Goal: Check status: Check status

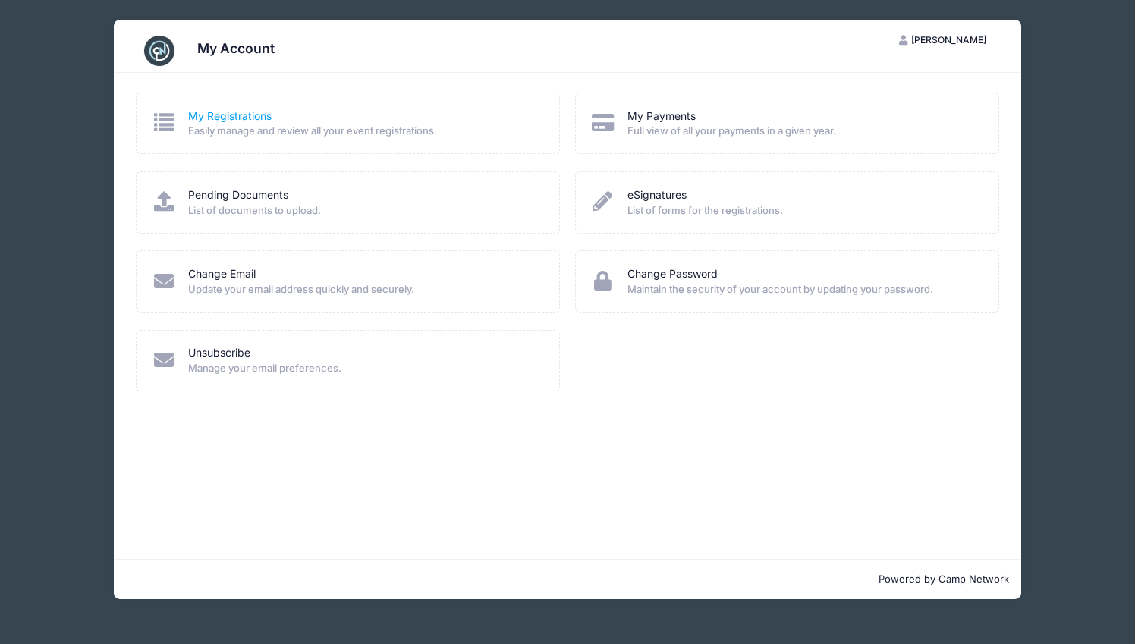
click at [213, 111] on link "My Registrations" at bounding box center [229, 117] width 83 height 16
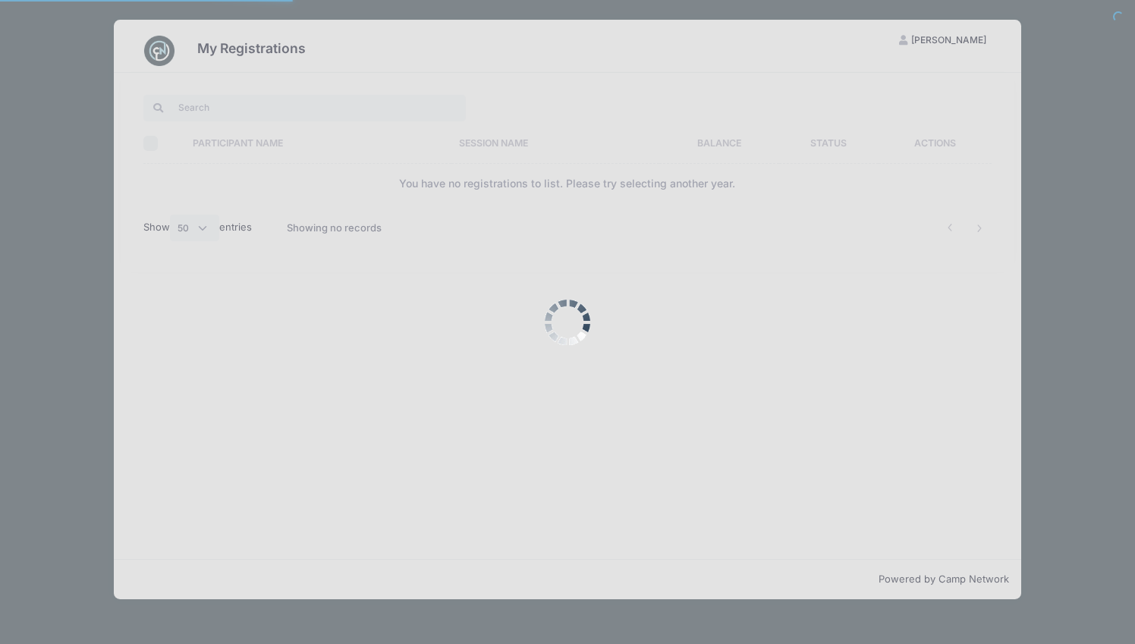
select select "50"
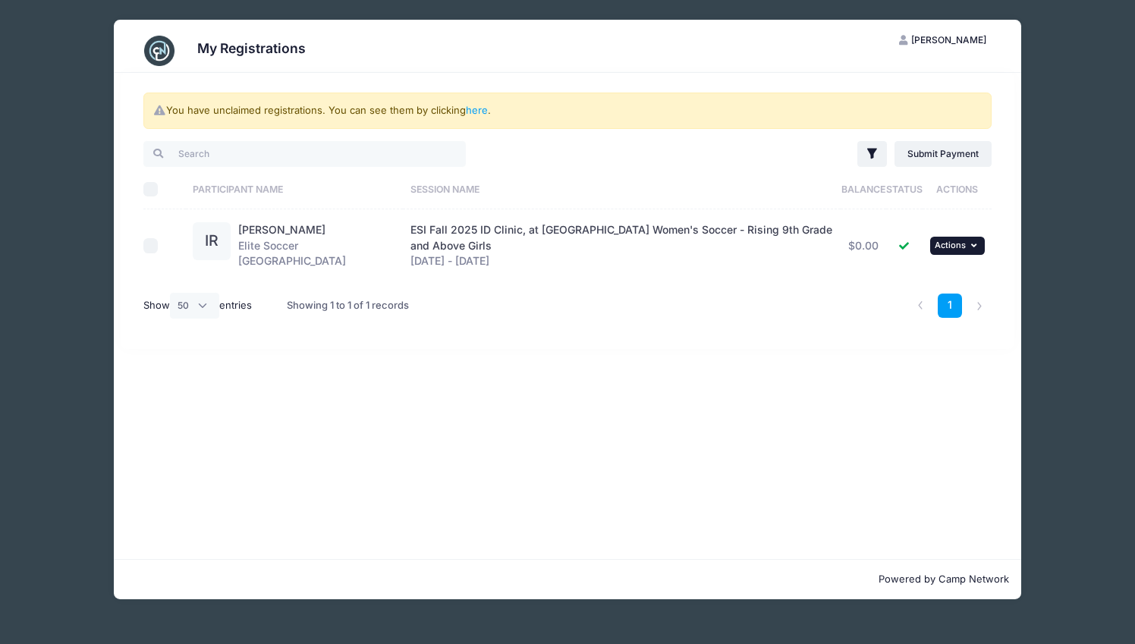
click at [962, 244] on span "Actions" at bounding box center [950, 245] width 31 height 11
click at [921, 271] on link "View Registration" at bounding box center [908, 274] width 137 height 29
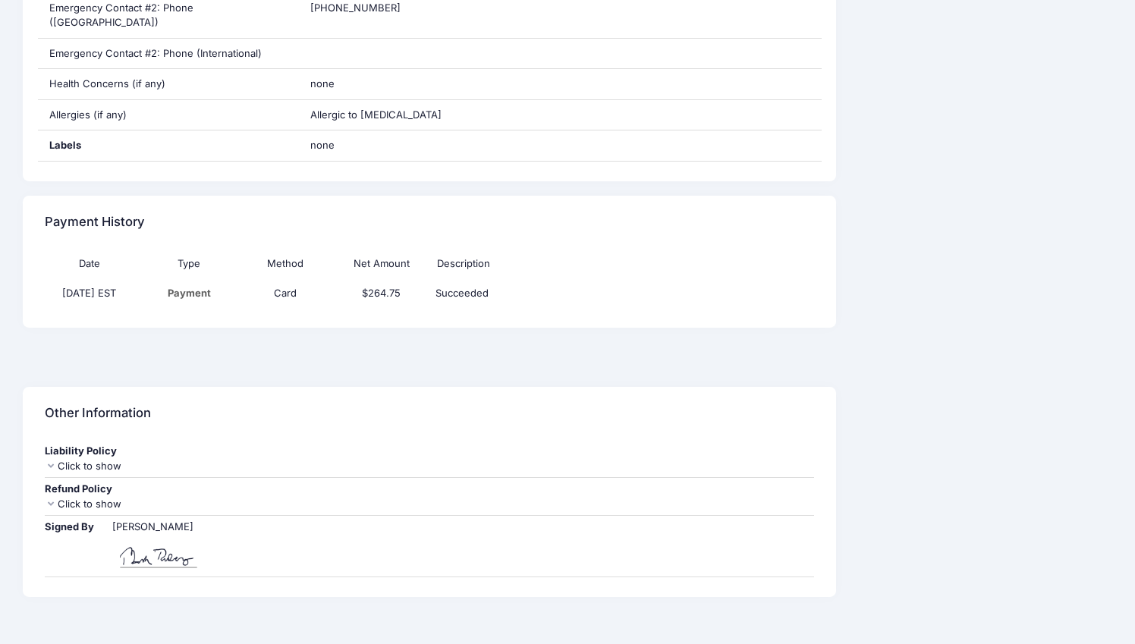
scroll to position [1139, 0]
click at [93, 483] on div "Refund Policy" at bounding box center [430, 490] width 770 height 15
click at [47, 500] on icon at bounding box center [51, 505] width 12 height 10
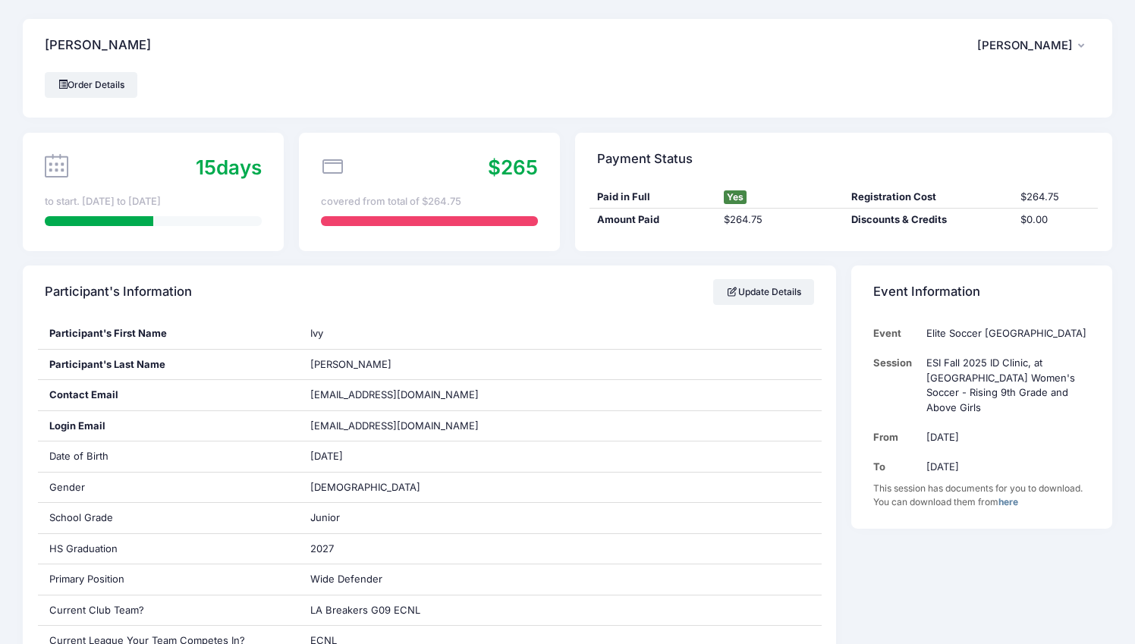
scroll to position [0, 0]
click at [1079, 46] on icon "button" at bounding box center [1085, 46] width 12 height 0
click at [410, 85] on div "Order Details" at bounding box center [568, 85] width 1046 height 26
click at [99, 84] on link "Order Details" at bounding box center [91, 85] width 93 height 26
click at [739, 196] on span "Yes" at bounding box center [735, 198] width 23 height 14
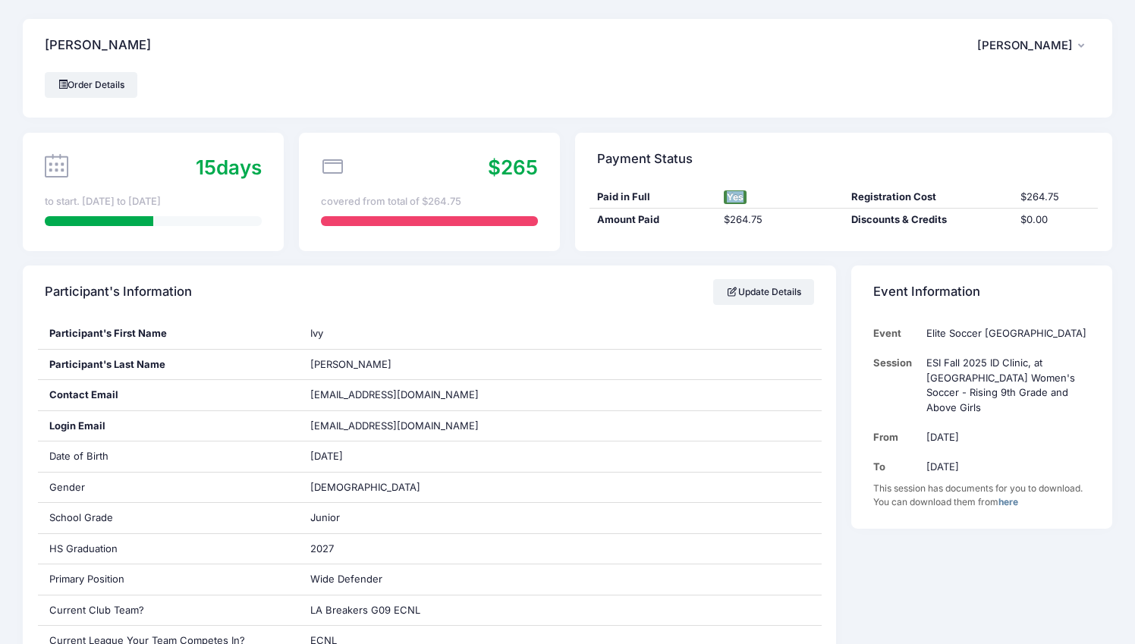
click at [739, 196] on span "Yes" at bounding box center [735, 198] width 23 height 14
click at [772, 289] on link "Update Details" at bounding box center [763, 292] width 101 height 26
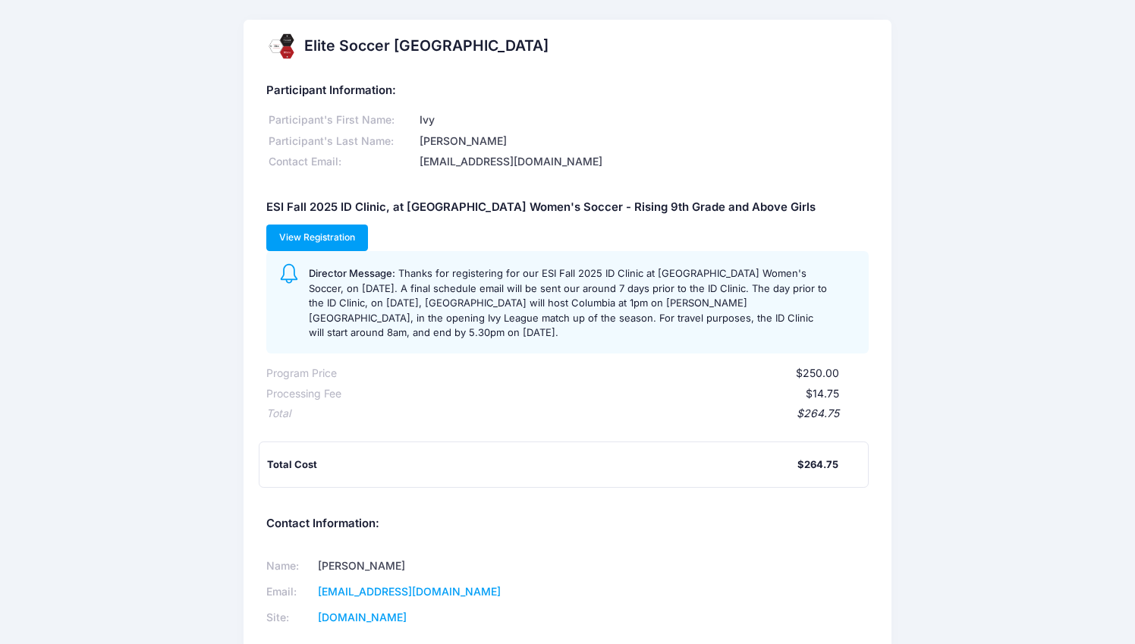
click at [326, 231] on link "View Registration" at bounding box center [317, 238] width 102 height 26
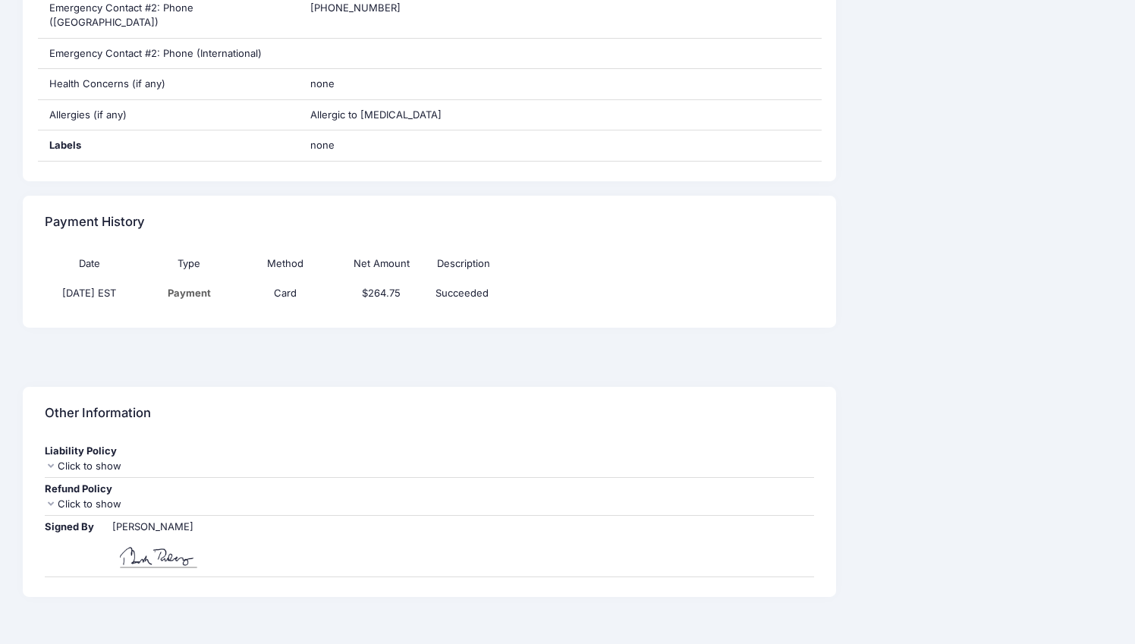
scroll to position [1139, 0]
click at [468, 279] on td "Succeeded" at bounding box center [574, 294] width 288 height 30
click at [54, 500] on icon at bounding box center [51, 505] width 12 height 10
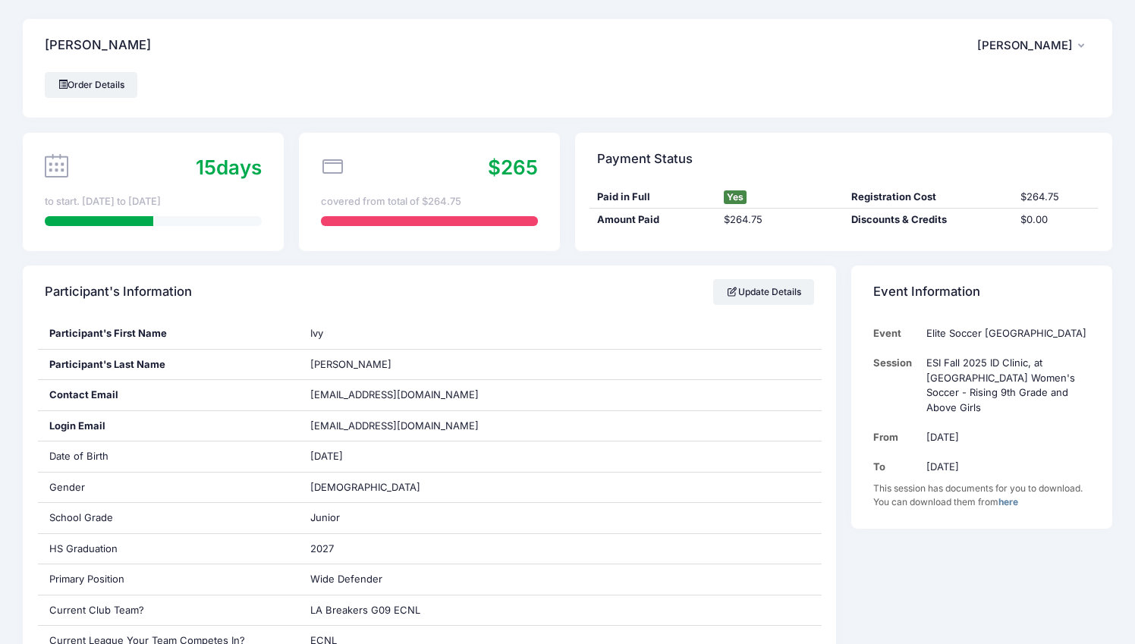
scroll to position [0, 0]
click at [65, 170] on icon at bounding box center [57, 166] width 24 height 24
click at [104, 83] on link "Order Details" at bounding box center [91, 85] width 93 height 26
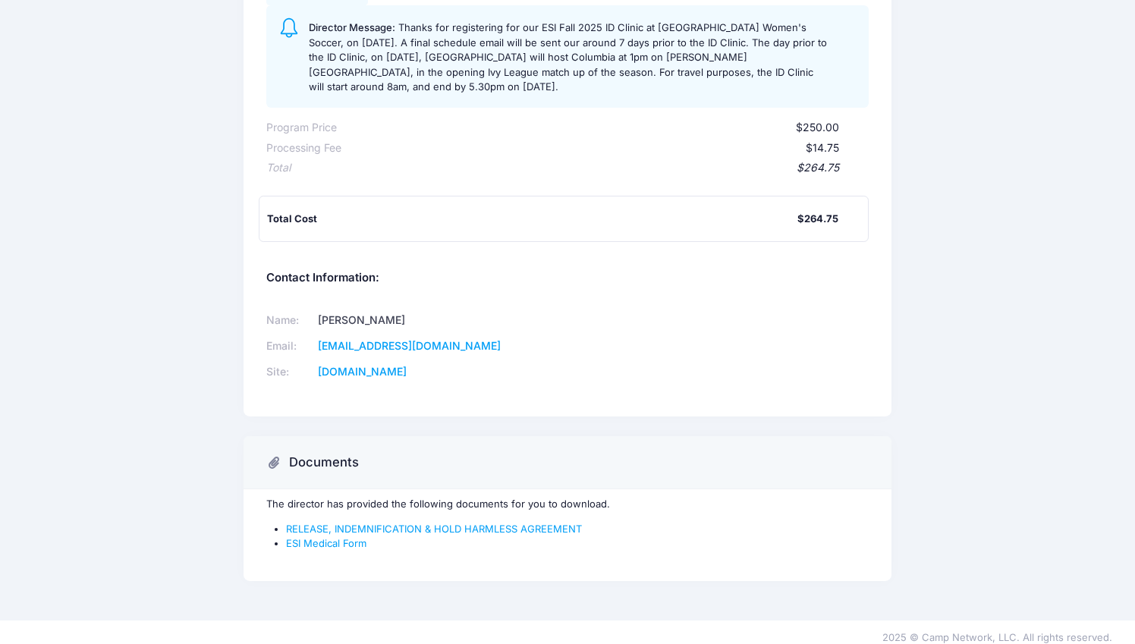
scroll to position [245, 0]
click at [407, 366] on link "www.elitesoccerithaca.com" at bounding box center [362, 372] width 89 height 13
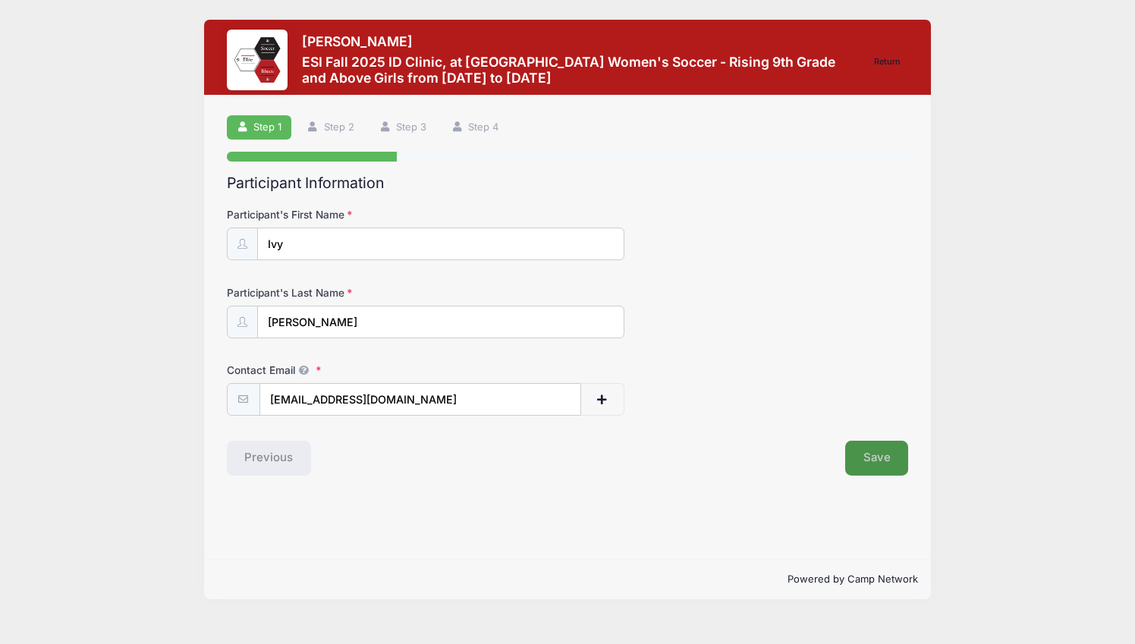
click at [886, 464] on button "Save" at bounding box center [877, 458] width 64 height 35
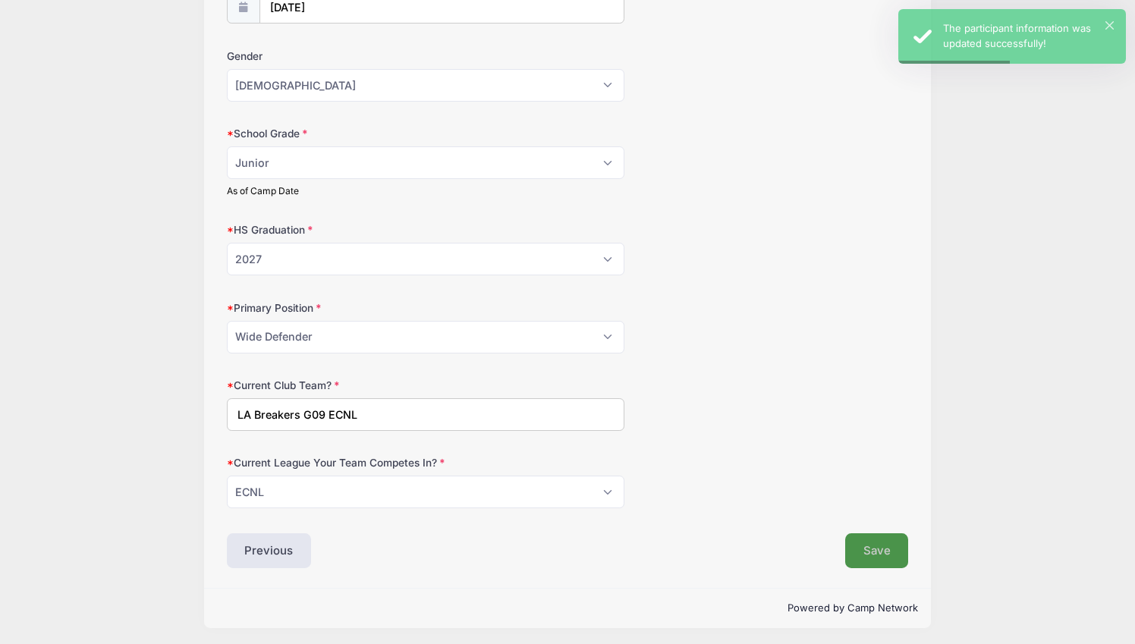
scroll to position [236, 0]
click at [882, 550] on button "Save" at bounding box center [877, 551] width 64 height 35
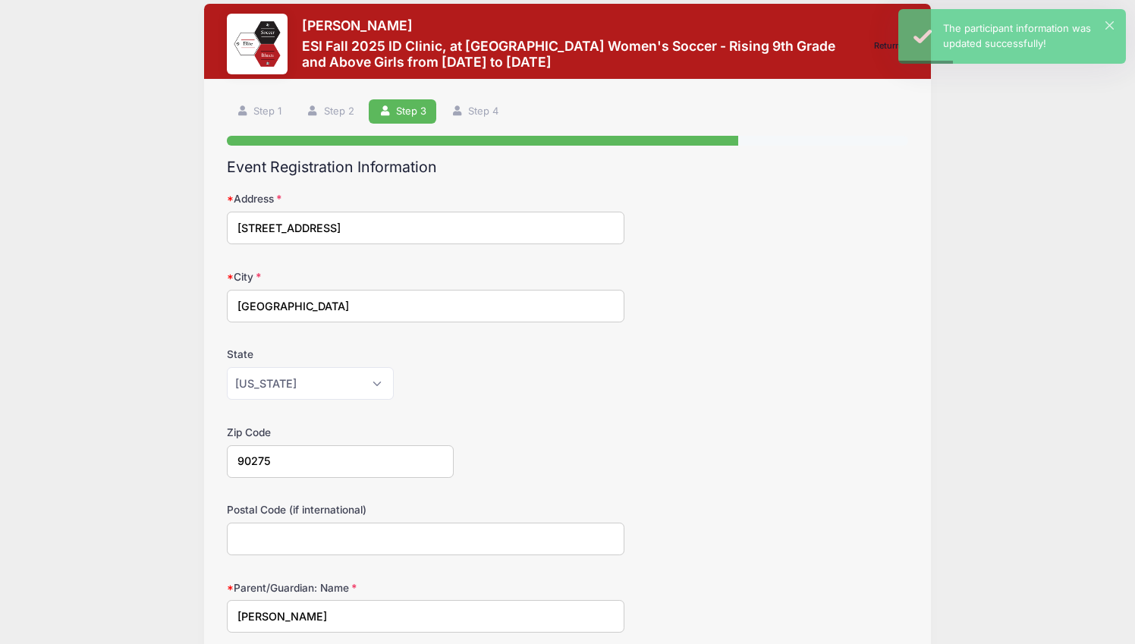
scroll to position [0, 0]
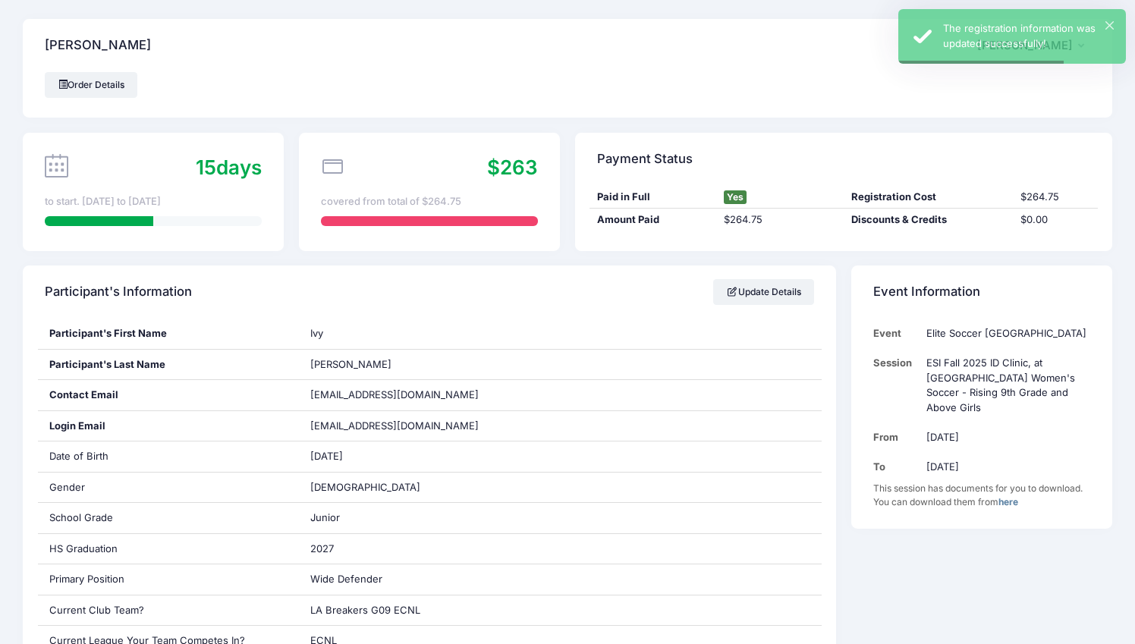
click at [745, 205] on div "Paid in Full Yes Registration Cost $264.75" at bounding box center [844, 198] width 508 height 24
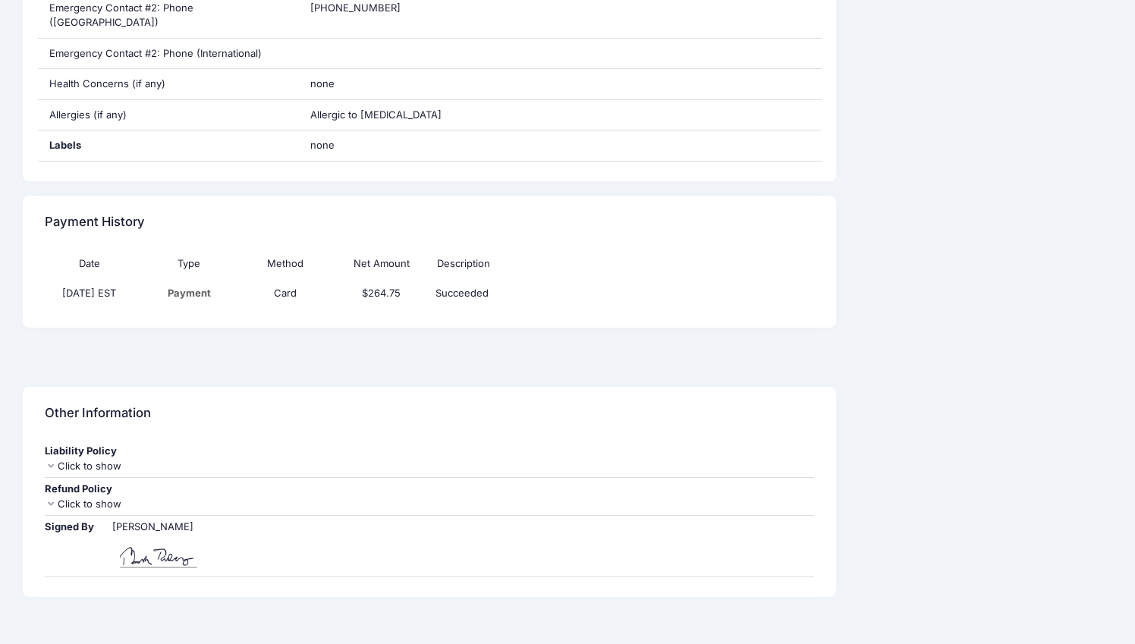
scroll to position [1139, 0]
click at [43, 441] on div "Liability Policy RELEASE, INDEMNIFICATION, AND HOLD HARMLESS AGREEMENT (TOMPKIN…" at bounding box center [430, 460] width 784 height 38
click at [49, 500] on icon at bounding box center [51, 505] width 12 height 10
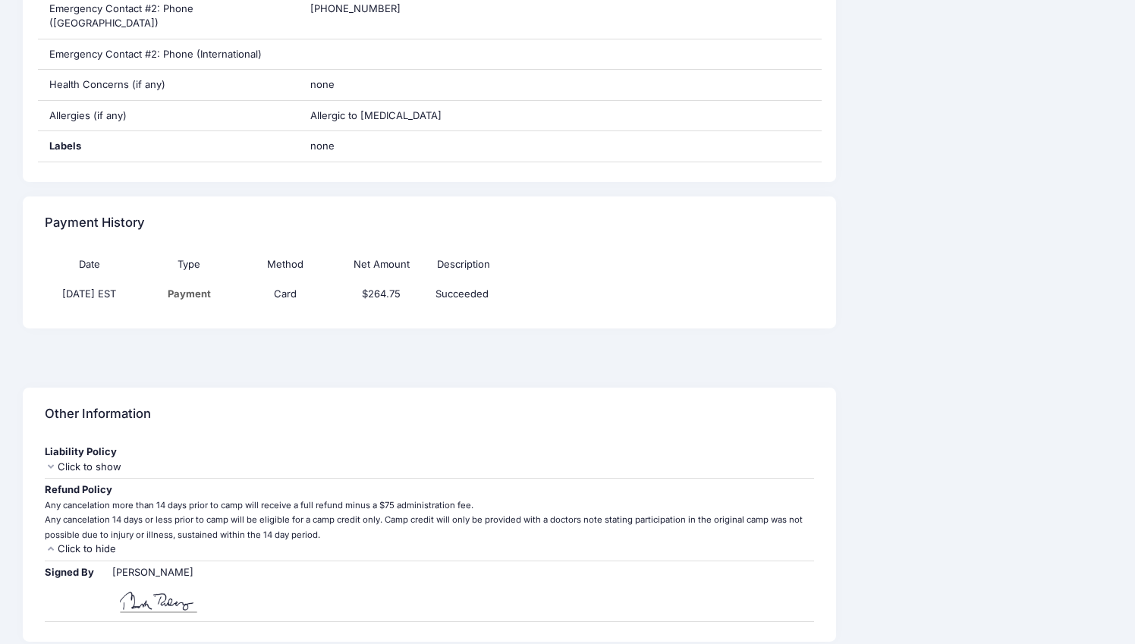
click at [95, 498] on div "Any cancelation more than 14 days prior to camp will receive a full refund minu…" at bounding box center [430, 520] width 770 height 45
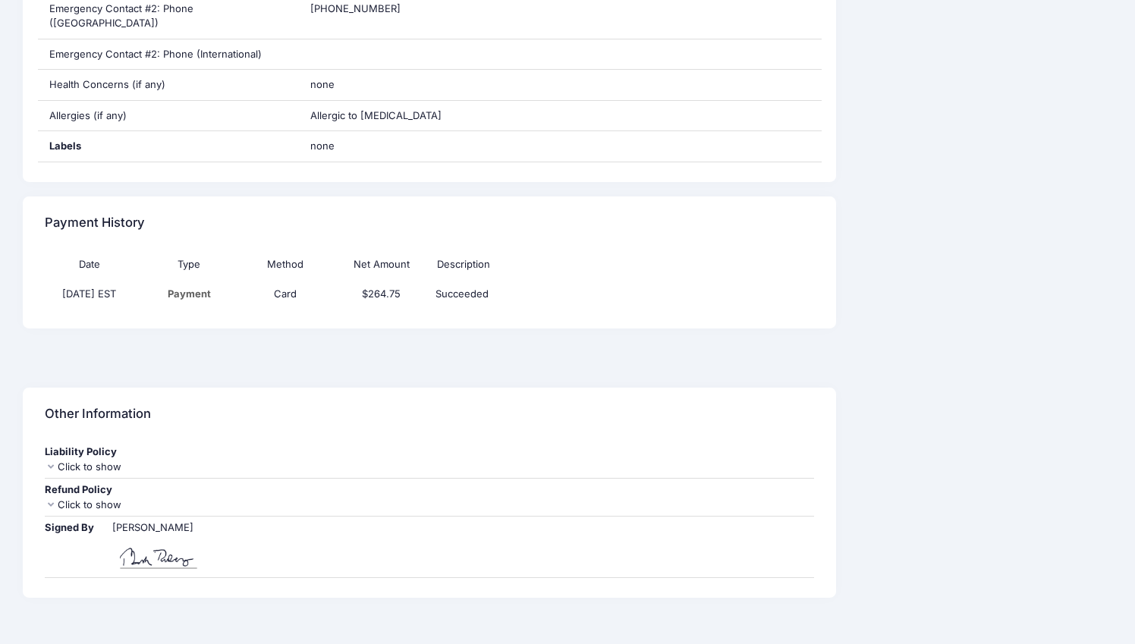
click at [44, 479] on div "Refund Policy Any cancelation more than 14 days prior to camp will receive a fu…" at bounding box center [430, 498] width 784 height 38
click at [58, 498] on div "Click to show" at bounding box center [430, 505] width 770 height 15
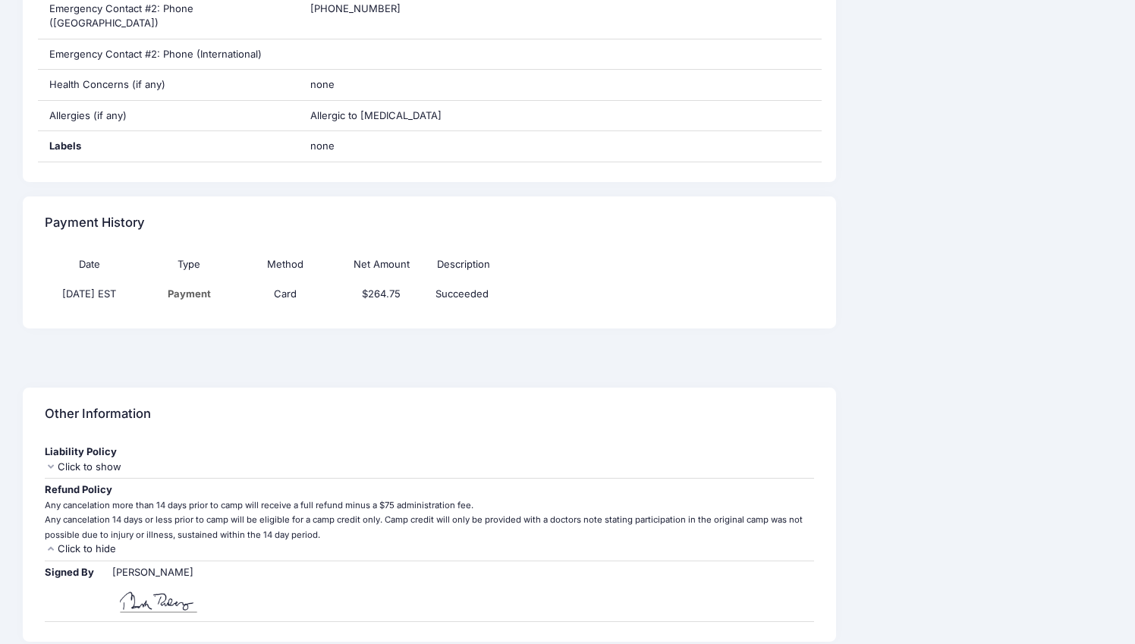
click at [49, 462] on icon at bounding box center [51, 467] width 12 height 10
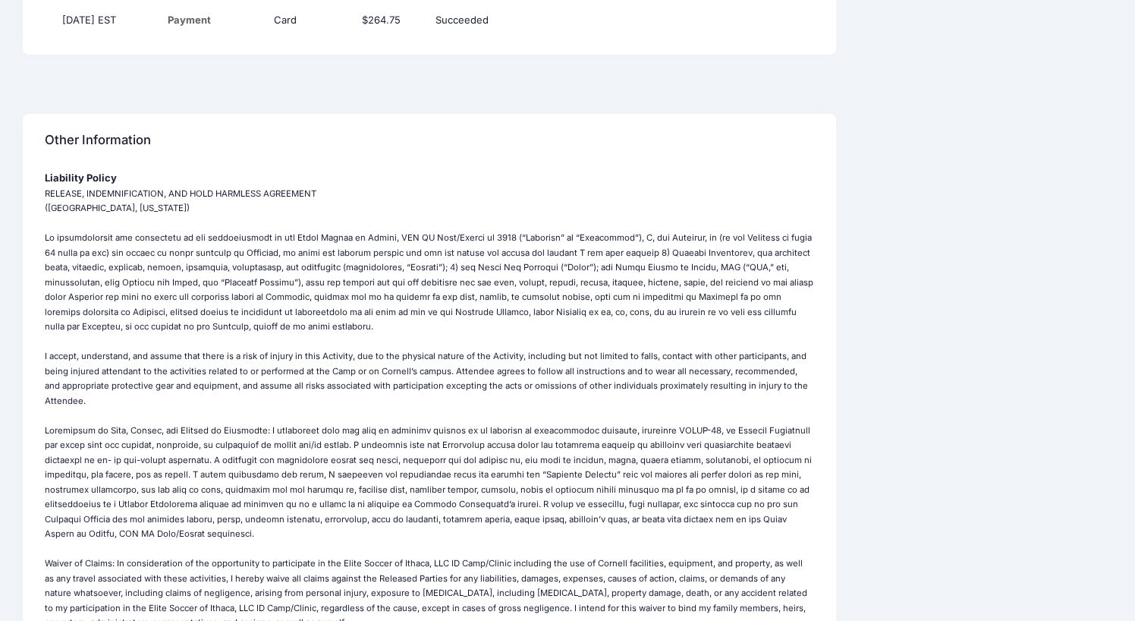
scroll to position [1740, 0]
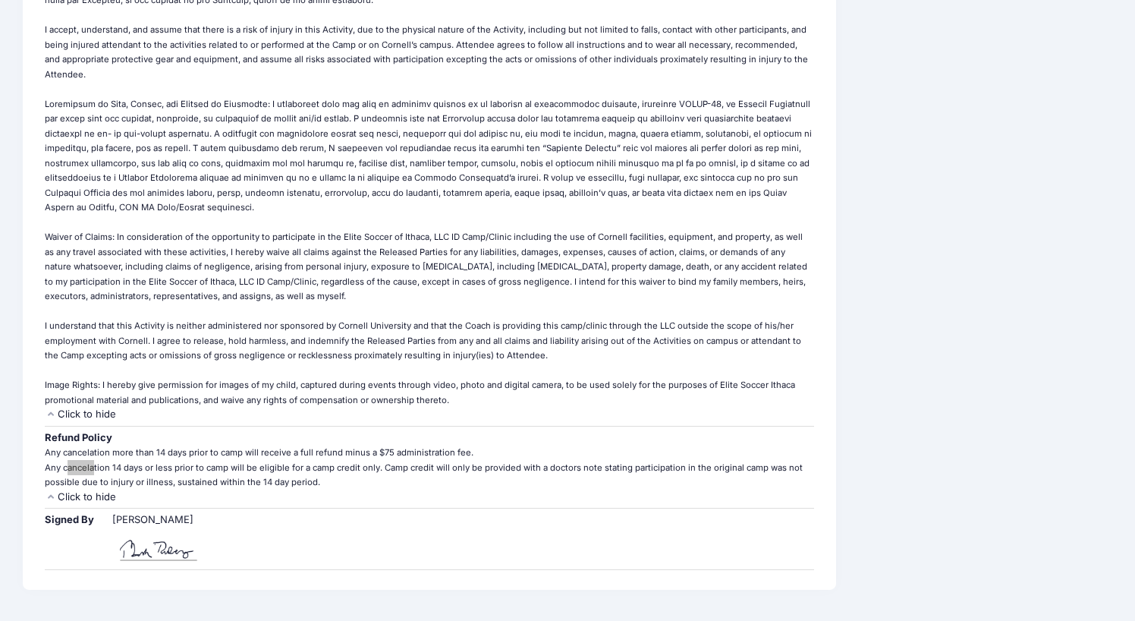
click at [189, 447] on small "Any cancelation more than 14 days prior to camp will receive a full refund minu…" at bounding box center [424, 467] width 758 height 40
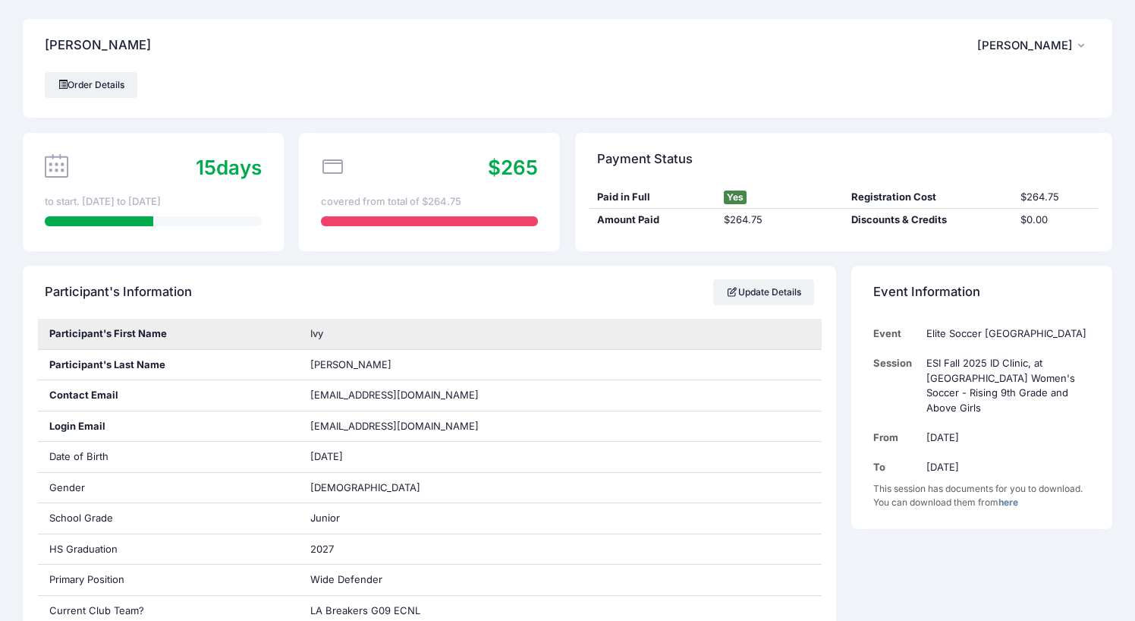
scroll to position [0, 0]
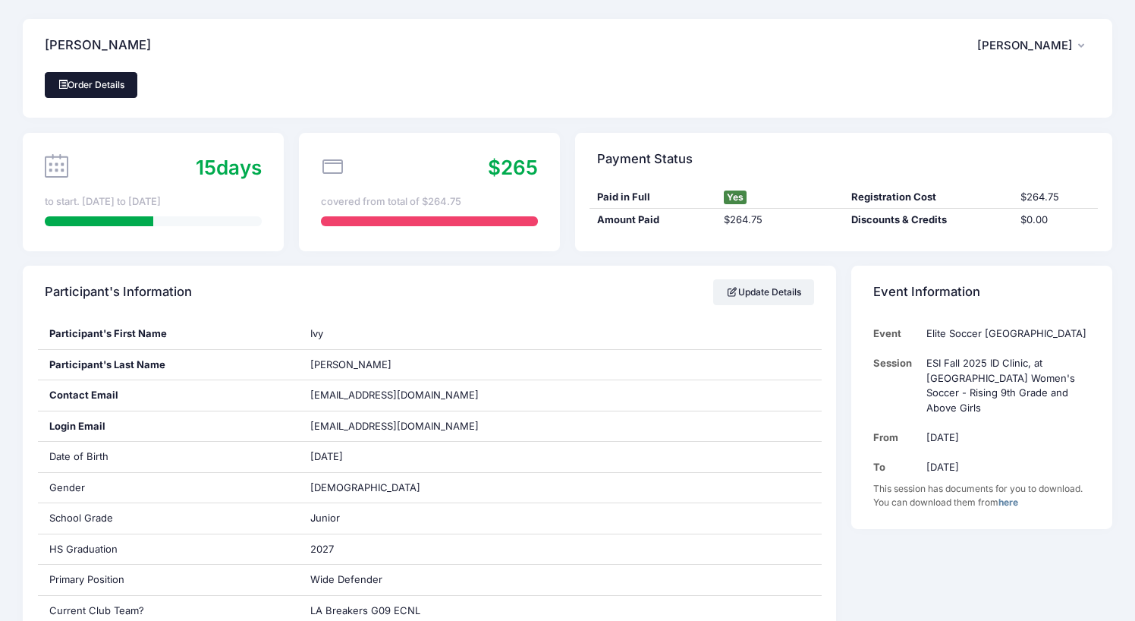
click at [99, 83] on link "Order Details" at bounding box center [91, 85] width 93 height 26
click at [1079, 46] on icon "button" at bounding box center [1085, 46] width 12 height 0
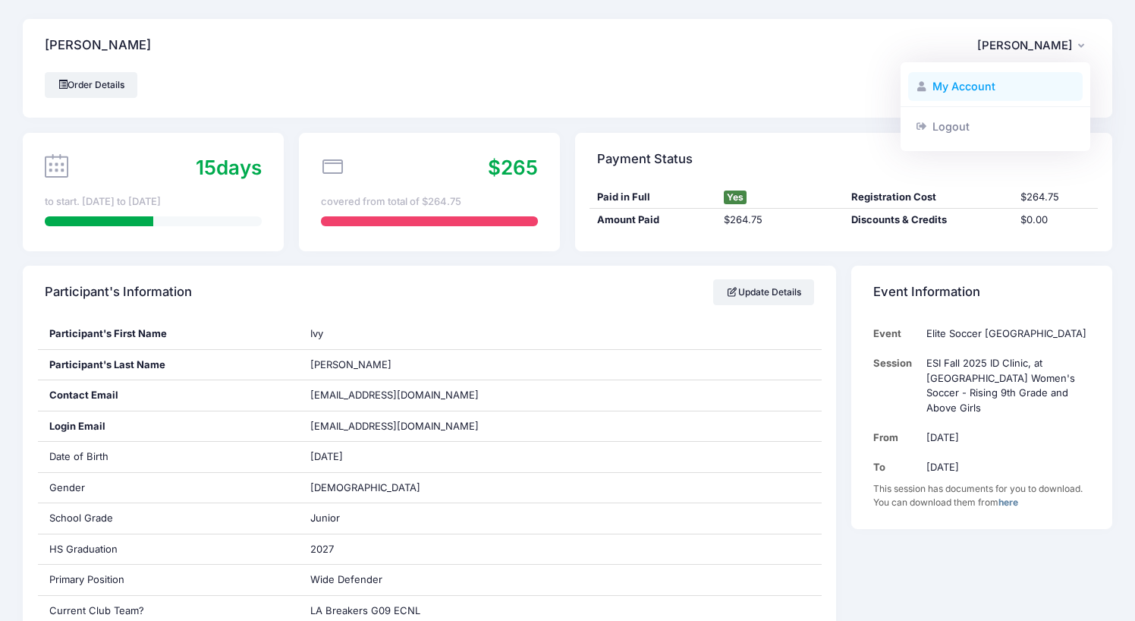
click at [959, 87] on link "My Account" at bounding box center [995, 86] width 175 height 29
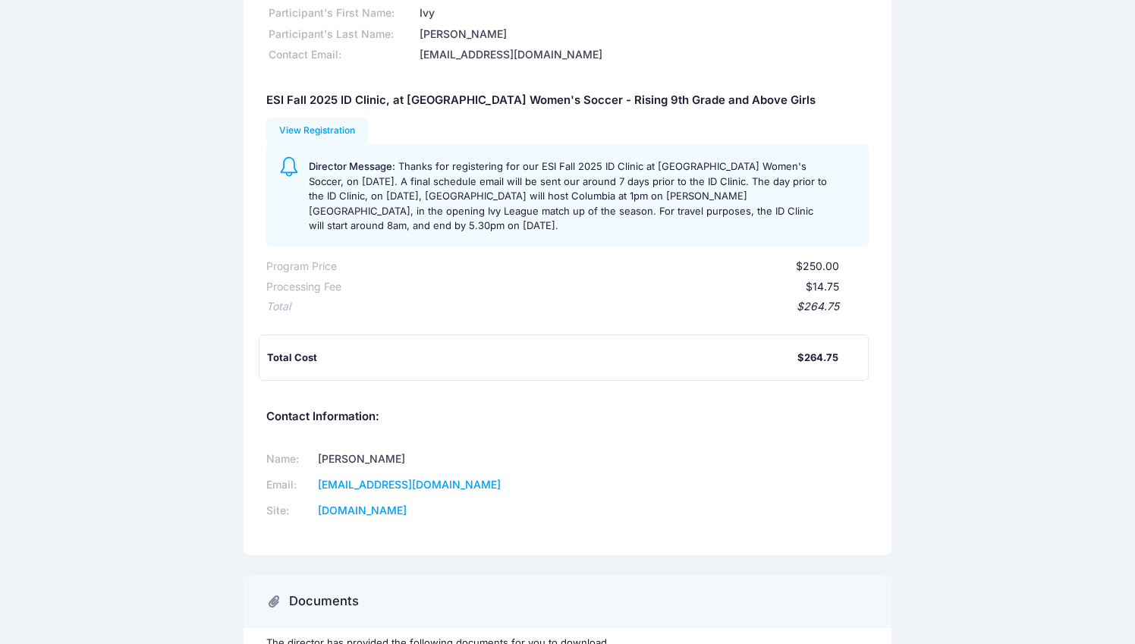
scroll to position [115, 0]
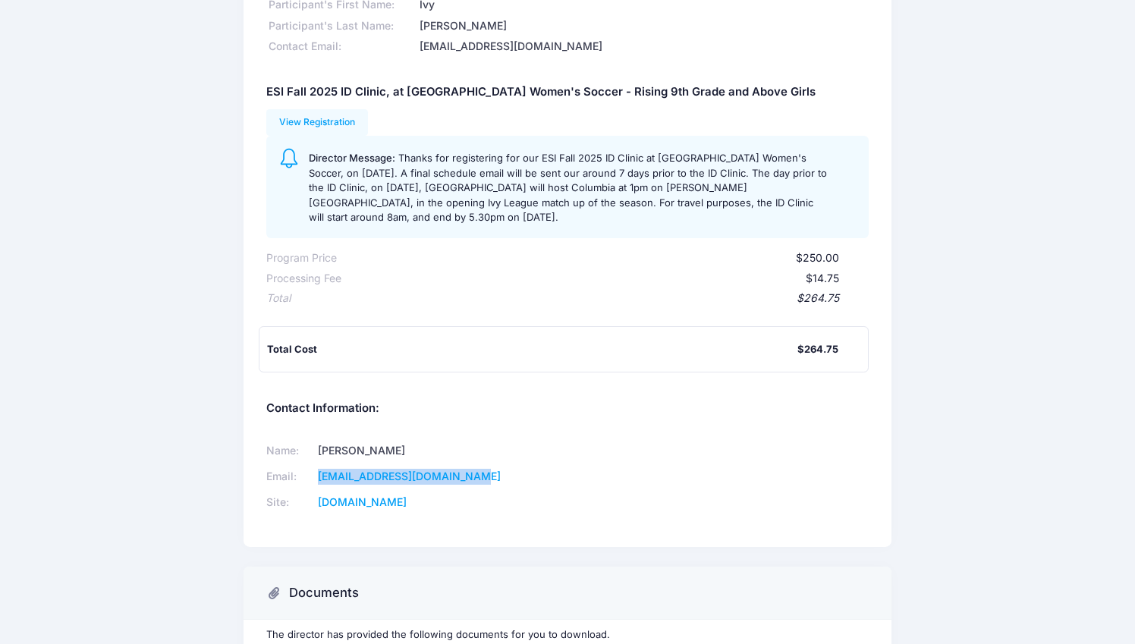
drag, startPoint x: 487, startPoint y: 467, endPoint x: 328, endPoint y: 468, distance: 158.6
click at [328, 468] on td "[EMAIL_ADDRESS][DOMAIN_NAME]" at bounding box center [430, 477] width 235 height 26
click at [407, 496] on link "www.elitesoccerithaca.com" at bounding box center [362, 502] width 89 height 13
click at [822, 342] on div "$264.75" at bounding box center [818, 349] width 41 height 15
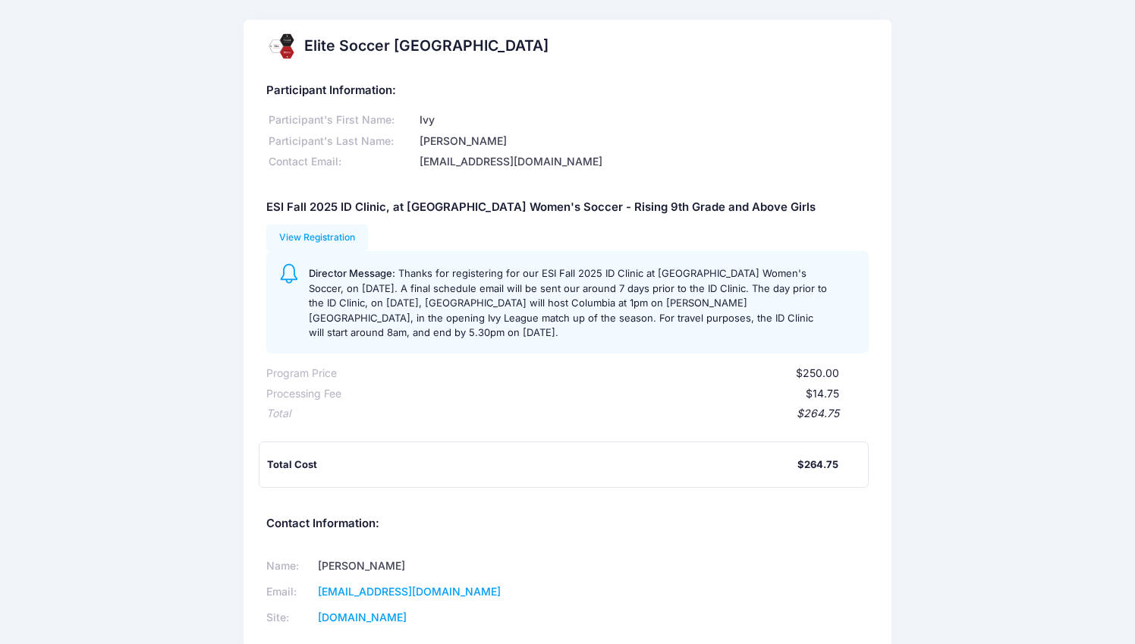
scroll to position [0, 0]
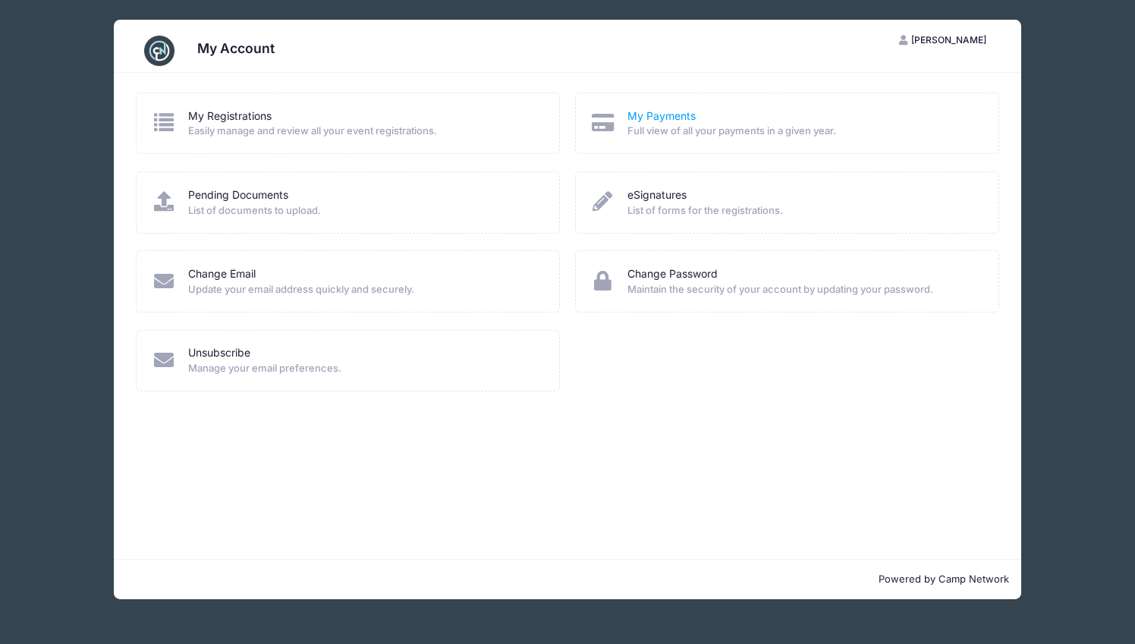
click at [650, 112] on link "My Payments" at bounding box center [662, 117] width 68 height 16
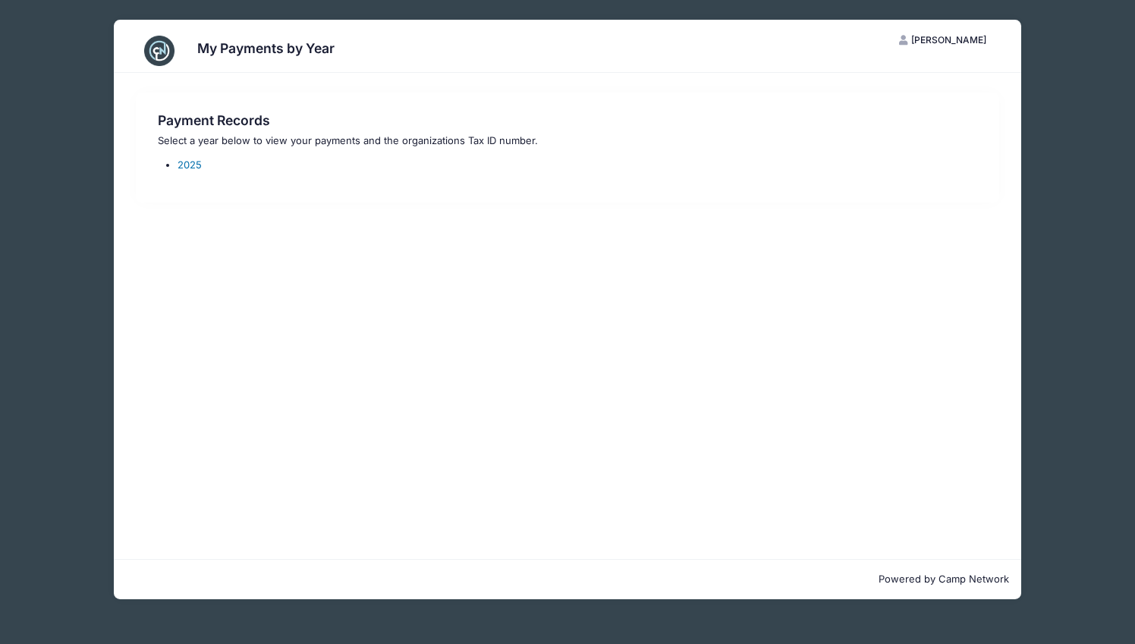
click at [190, 168] on link "2025" at bounding box center [190, 165] width 24 height 12
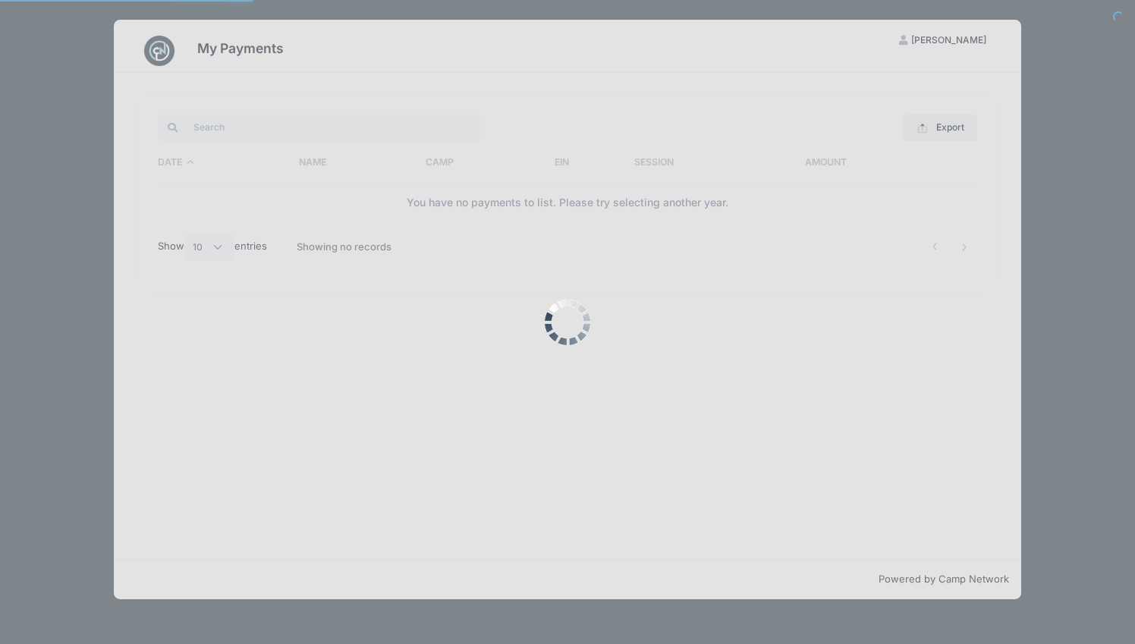
select select "10"
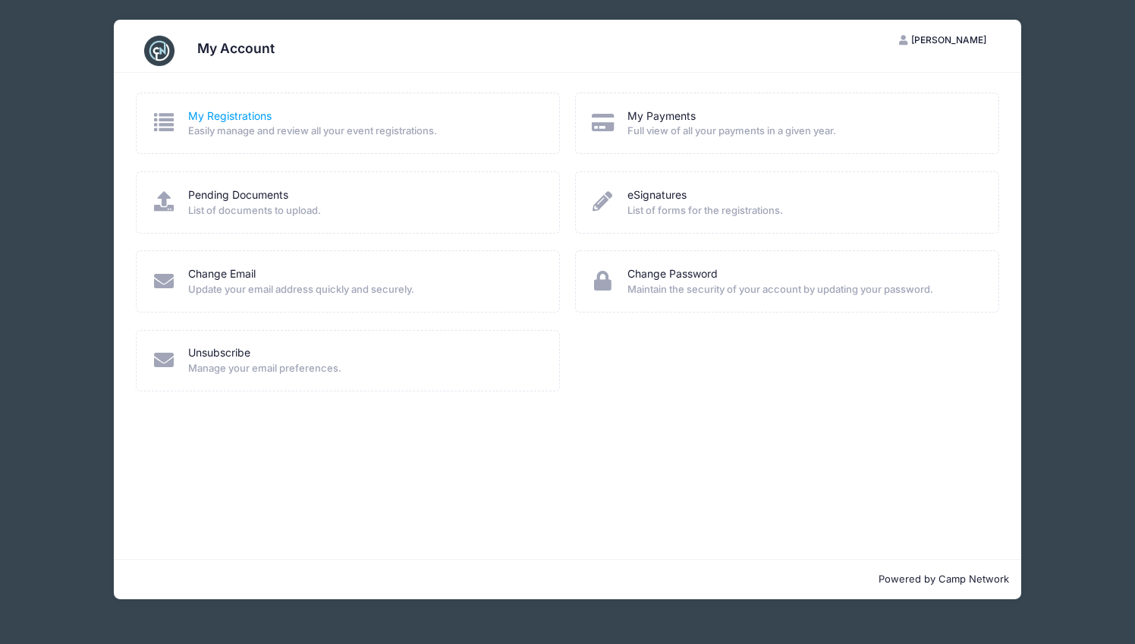
click at [233, 112] on link "My Registrations" at bounding box center [229, 117] width 83 height 16
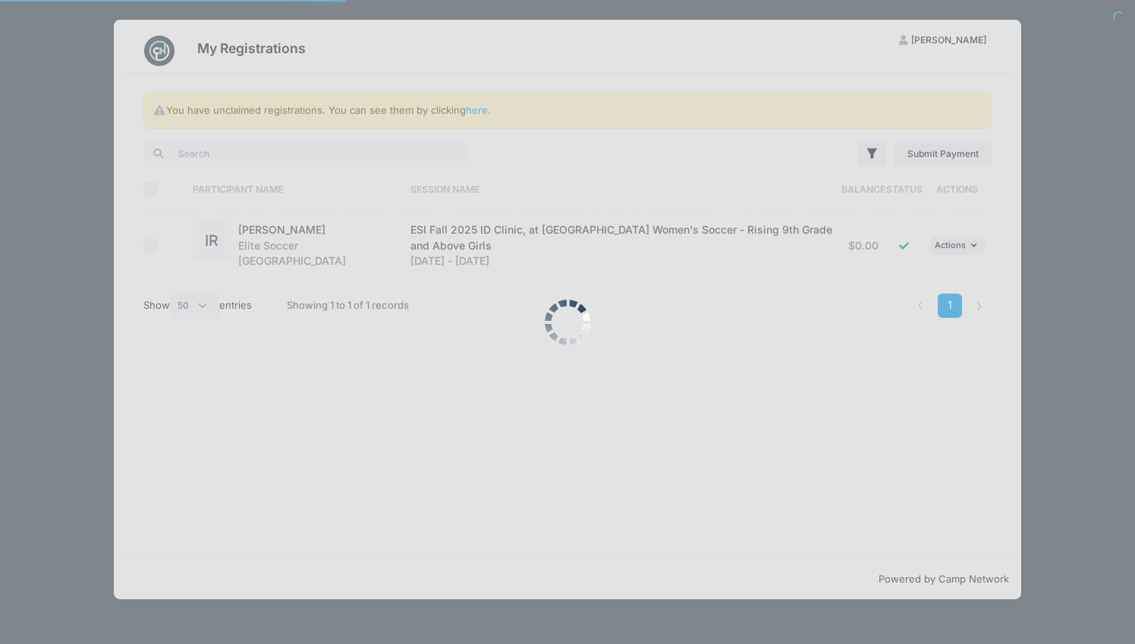
select select "50"
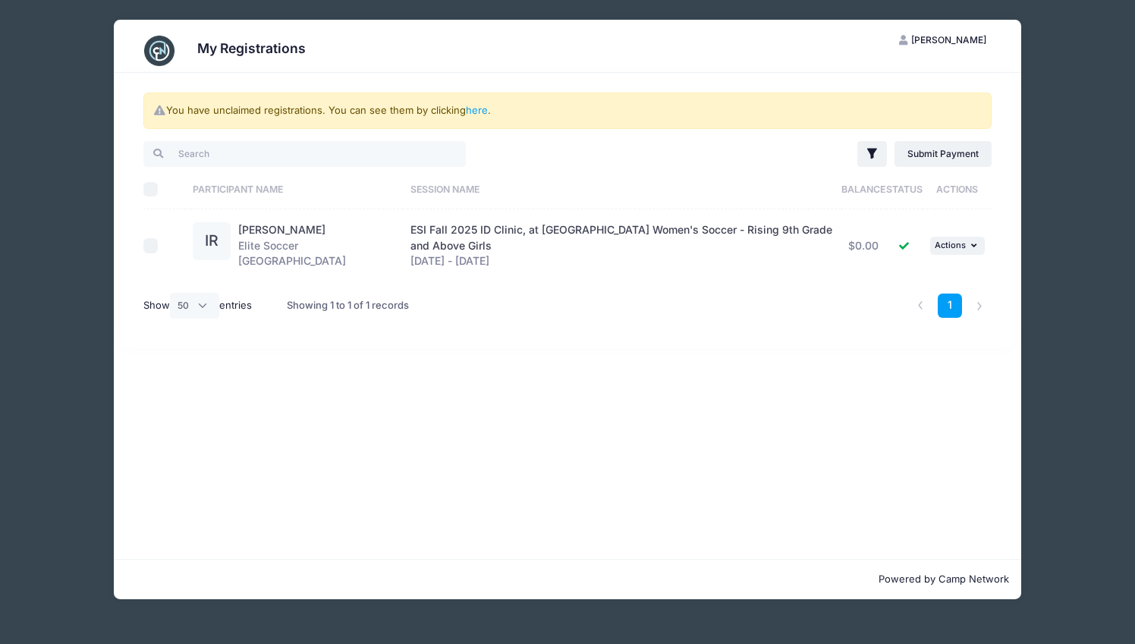
click at [432, 237] on span "ESI Fall 2025 ID Clinic, at Cornell University Women's Soccer - Rising 9th Grad…" at bounding box center [622, 237] width 422 height 29
click at [968, 237] on button "... Actions" at bounding box center [958, 246] width 55 height 18
click at [150, 239] on input "checkbox" at bounding box center [150, 245] width 15 height 15
checkbox input "true"
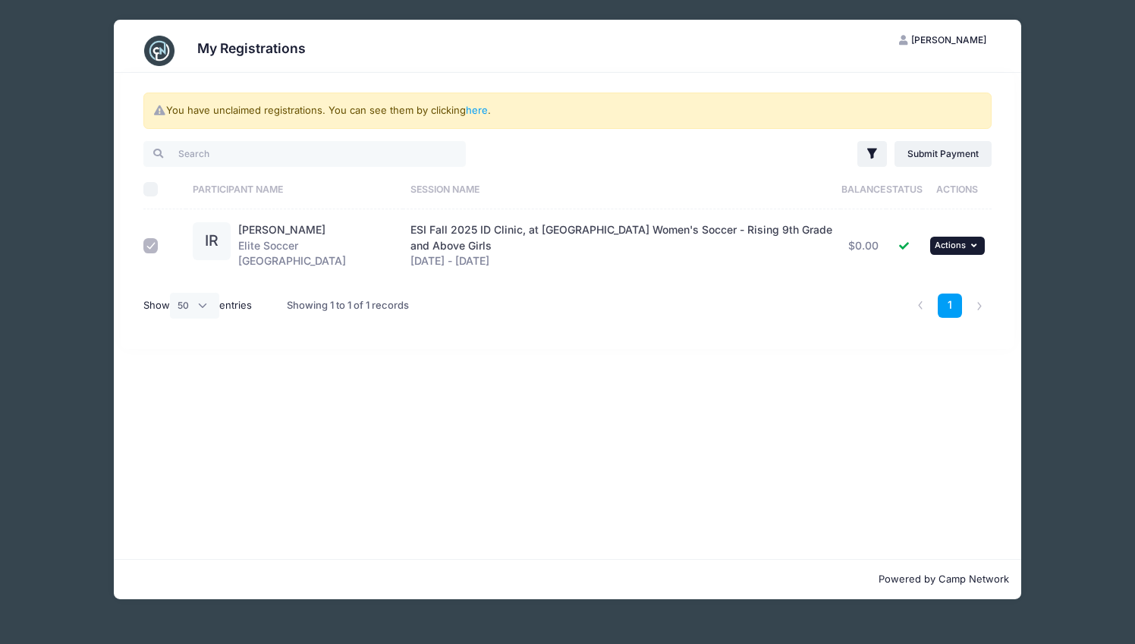
click at [959, 240] on span "Actions" at bounding box center [950, 245] width 31 height 11
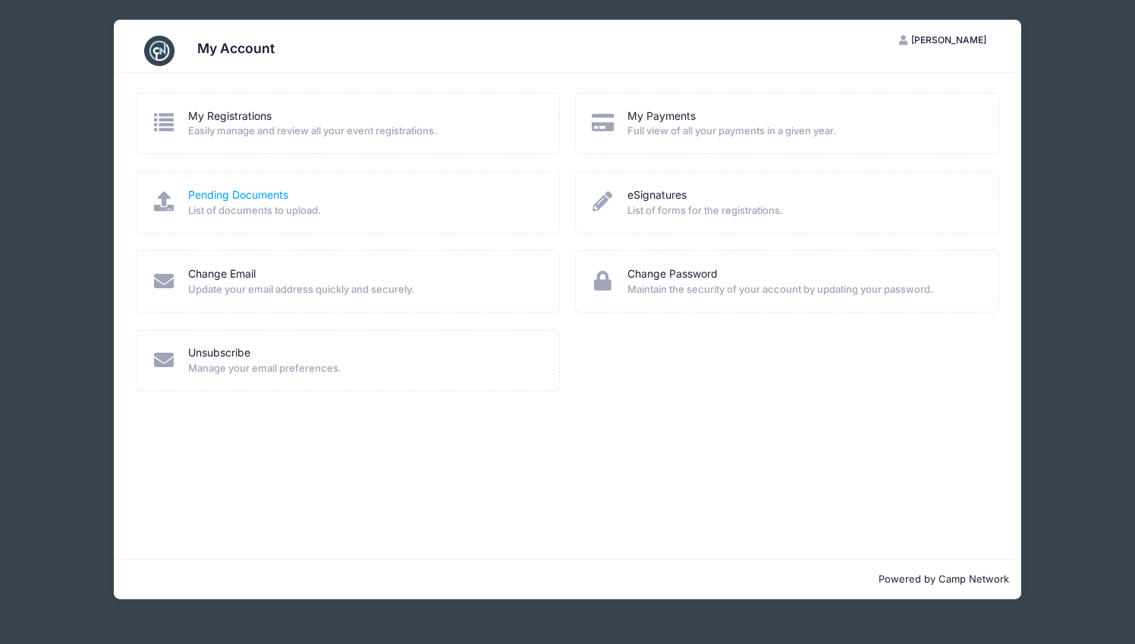
click at [257, 194] on link "Pending Documents" at bounding box center [238, 195] width 100 height 16
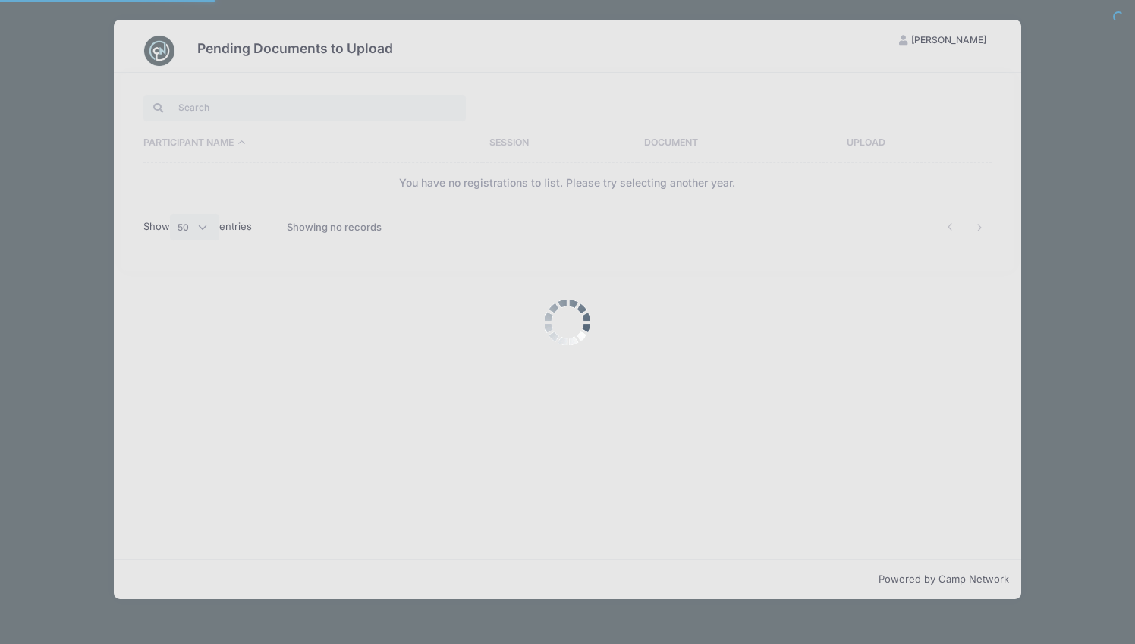
select select "50"
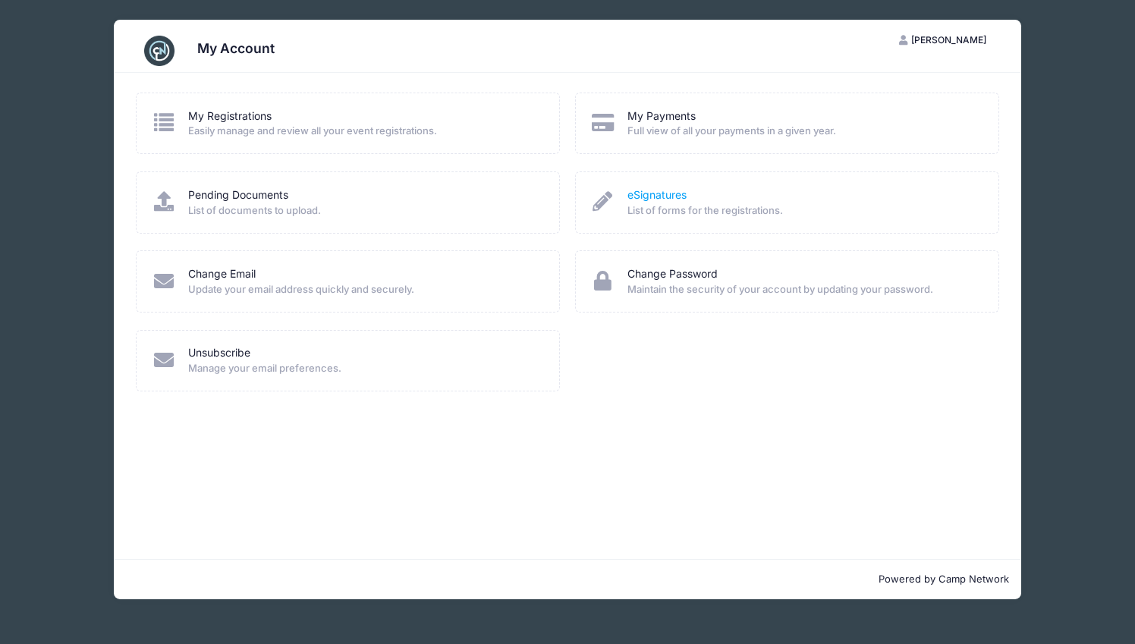
click at [657, 194] on link "eSignatures" at bounding box center [657, 195] width 59 height 16
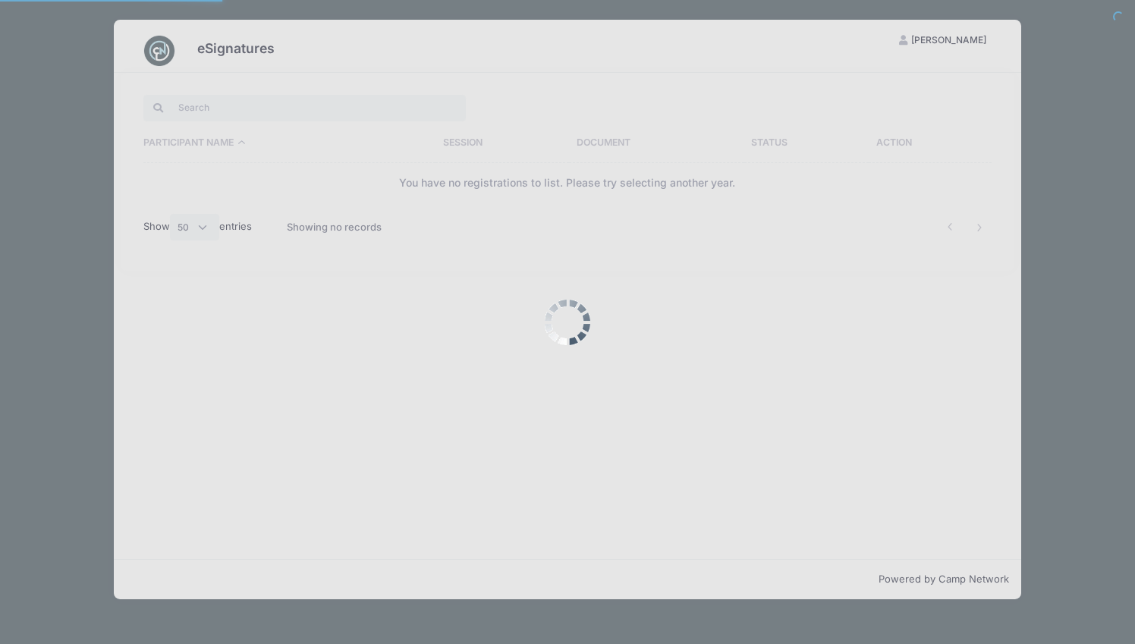
select select "50"
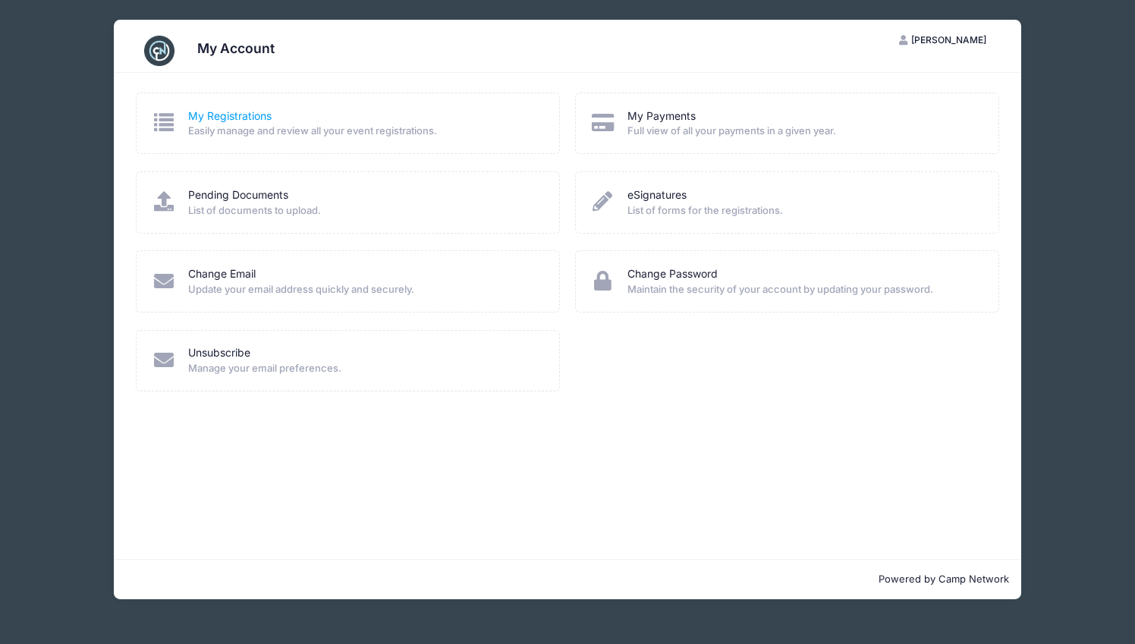
click at [237, 115] on link "My Registrations" at bounding box center [229, 117] width 83 height 16
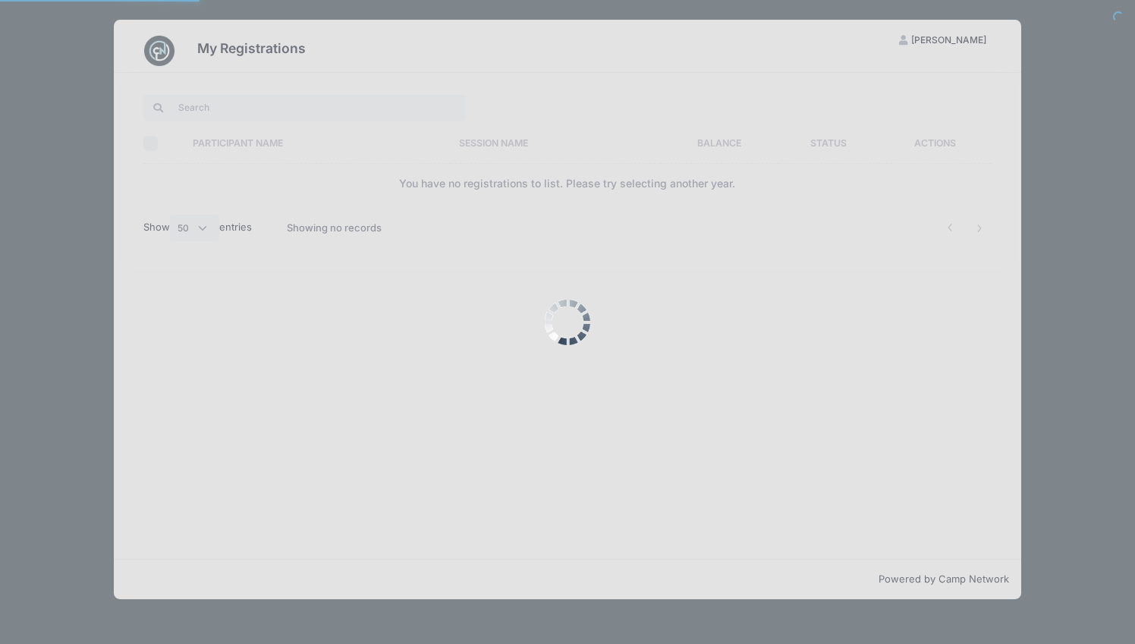
select select "50"
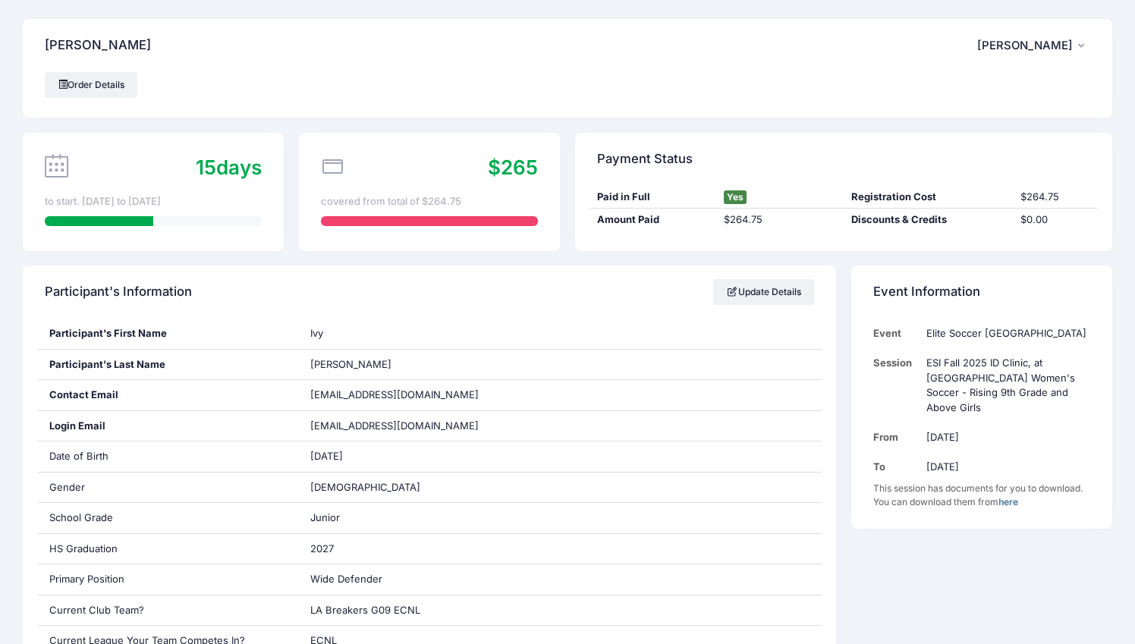
click at [58, 169] on icon at bounding box center [57, 166] width 24 height 24
click at [383, 192] on div "$265 covered from total of $264.75" at bounding box center [429, 192] width 261 height 118
click at [327, 168] on icon at bounding box center [333, 167] width 24 height 24
click at [545, 165] on div "$265 covered from total of $264.75" at bounding box center [429, 192] width 261 height 118
click at [644, 214] on div "Amount Paid" at bounding box center [653, 220] width 127 height 15
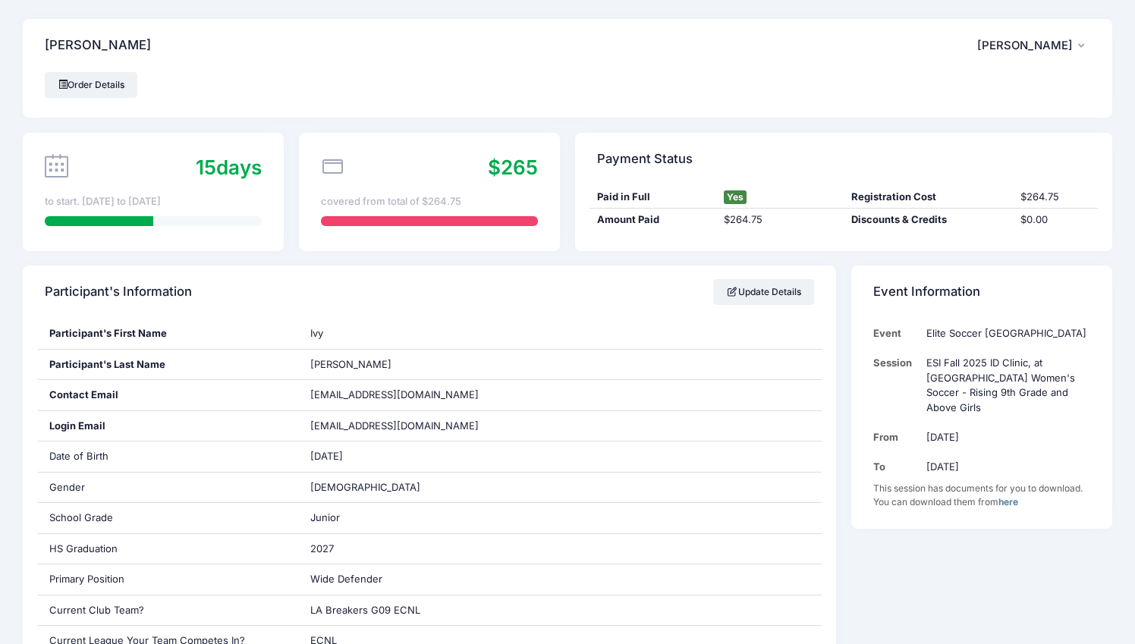
click at [886, 201] on div "Registration Cost" at bounding box center [928, 197] width 169 height 15
click at [949, 339] on td "Elite Soccer [GEOGRAPHIC_DATA]" at bounding box center [1005, 334] width 171 height 30
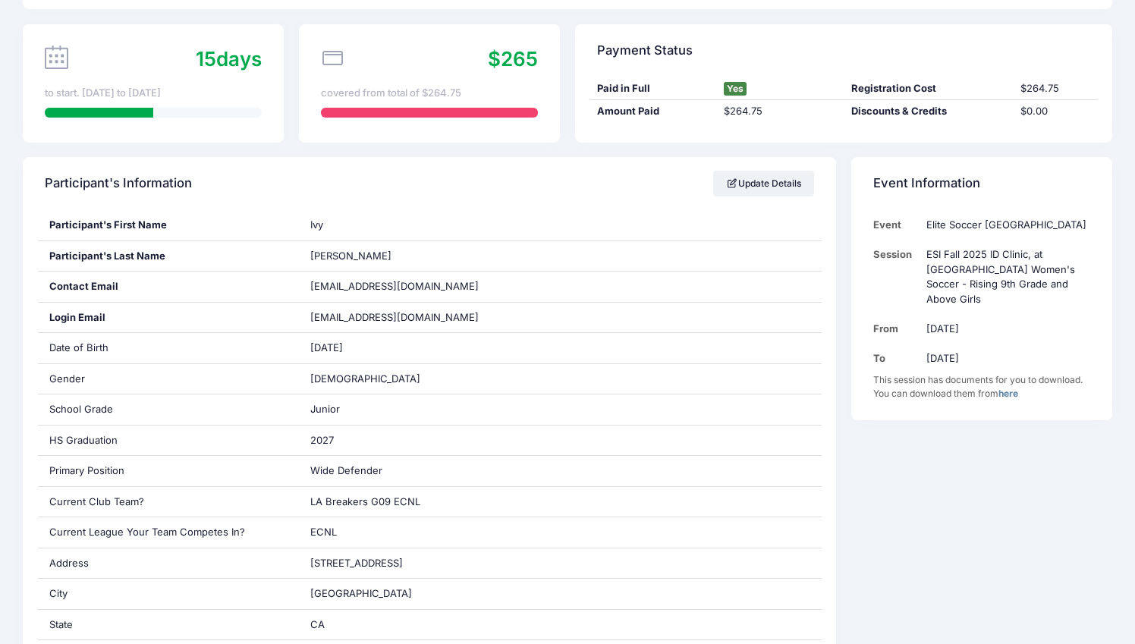
scroll to position [117, 0]
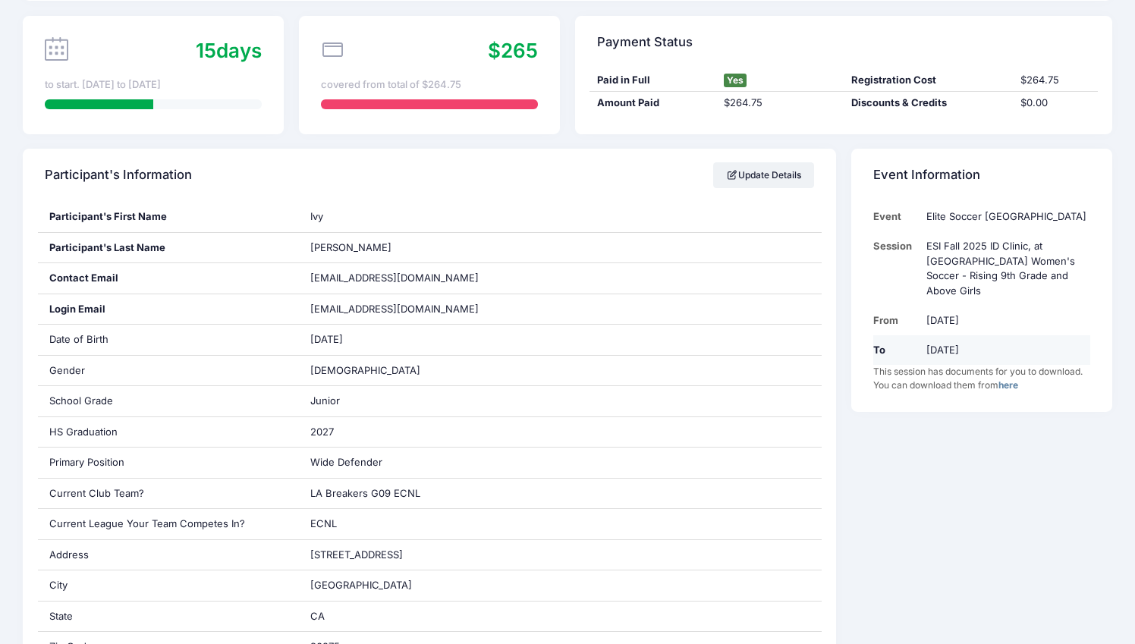
click at [949, 341] on td "Sep 21st" at bounding box center [1005, 350] width 171 height 30
click at [964, 365] on div "This session has documents for you to download. You can download them from here" at bounding box center [982, 378] width 217 height 27
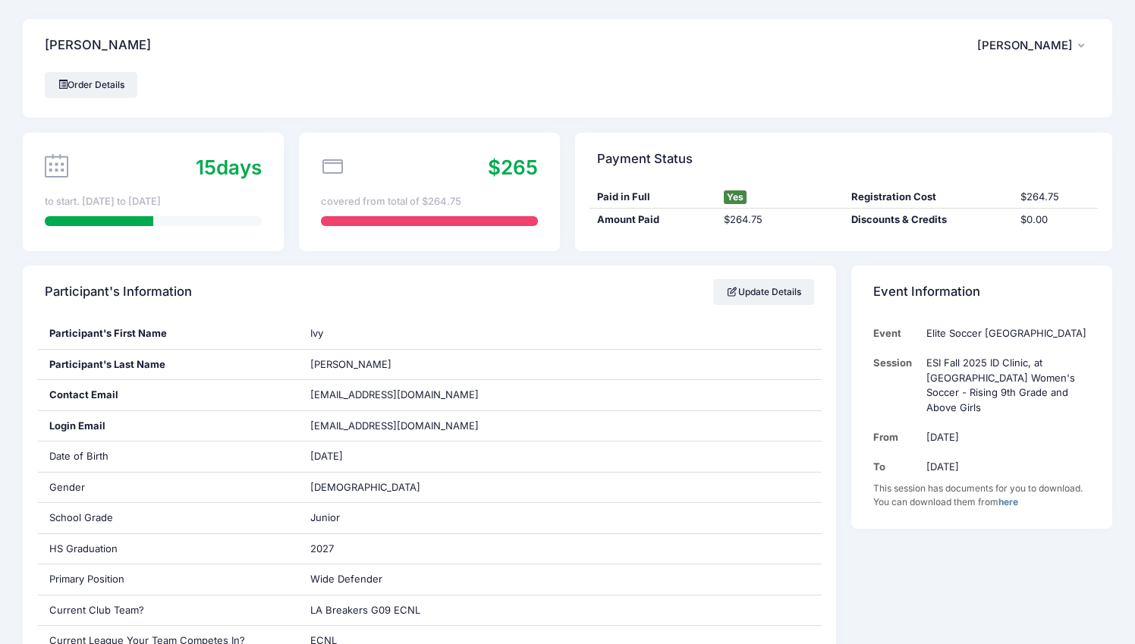
scroll to position [0, 0]
click at [1084, 46] on icon "button" at bounding box center [1085, 46] width 12 height 0
click at [903, 28] on div "Ruberg, Ivy IR Ivy Ruberg My Account Logout" at bounding box center [568, 45] width 1090 height 53
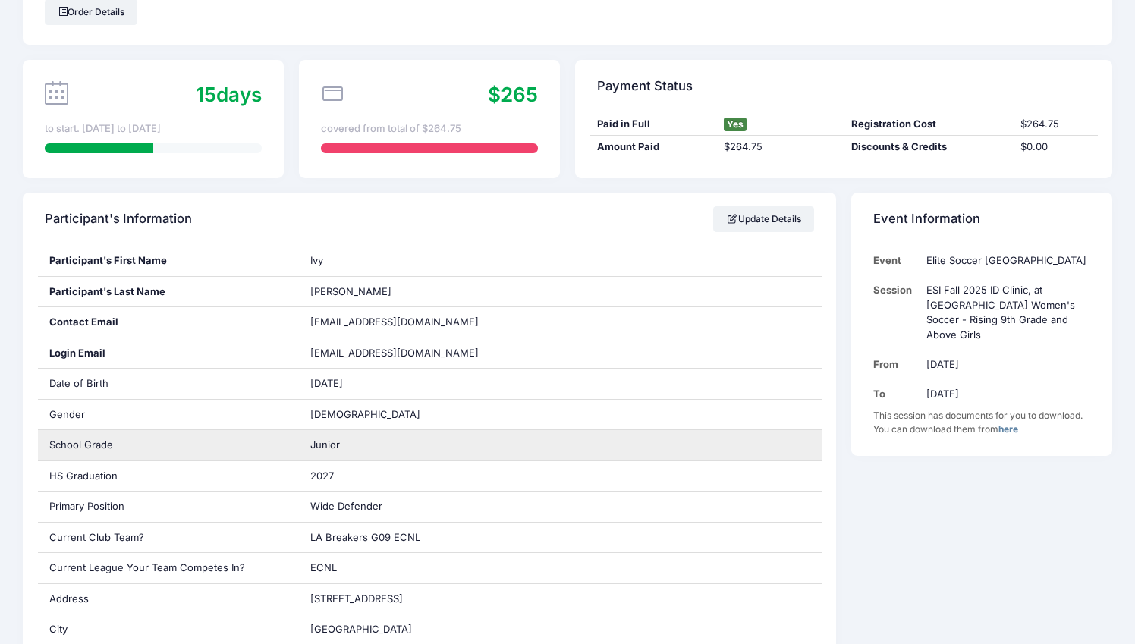
scroll to position [118, 0]
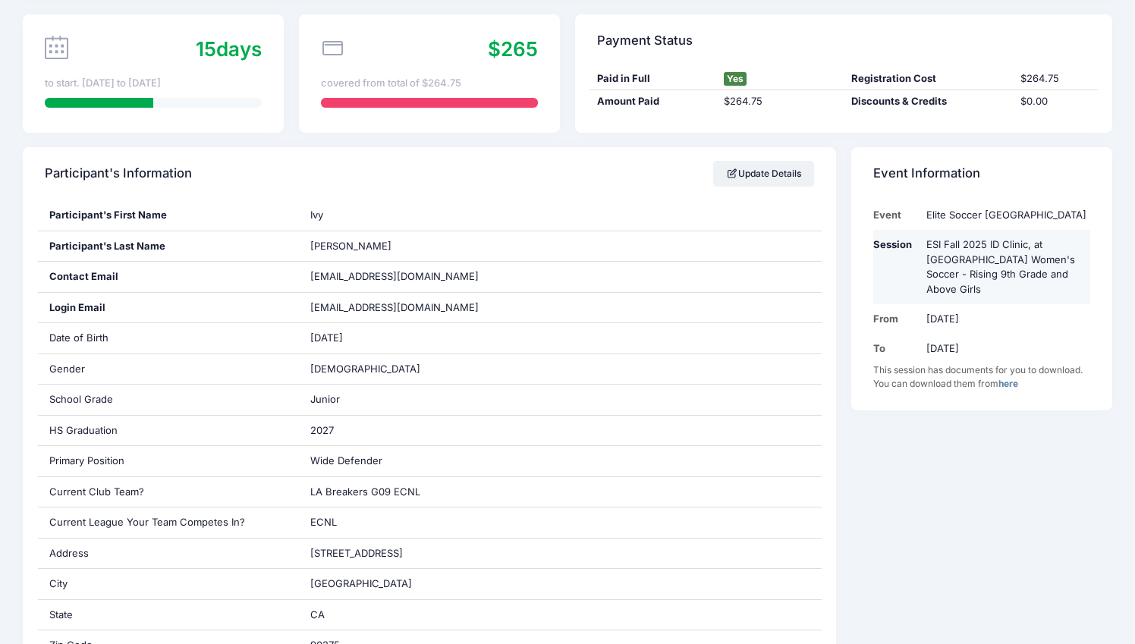
click at [971, 264] on td "ESI Fall 2025 ID Clinic, at [GEOGRAPHIC_DATA] Women's Soccer - Rising 9th Grade…" at bounding box center [1005, 267] width 171 height 74
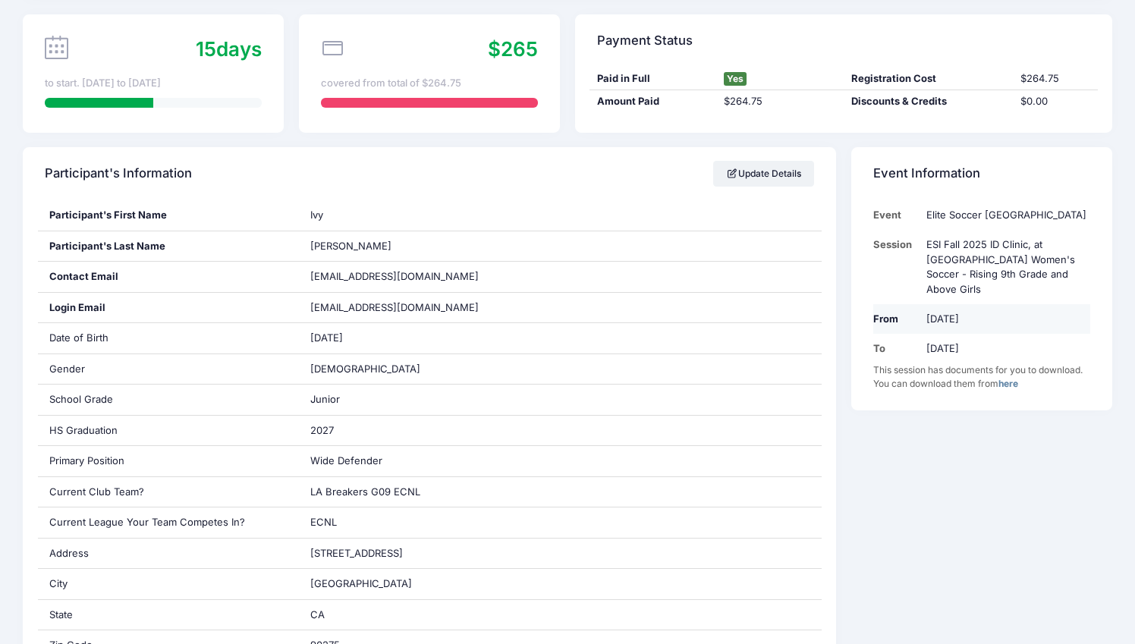
click at [955, 307] on td "Sep 21st" at bounding box center [1005, 319] width 171 height 30
click at [958, 338] on td "Sep 21st" at bounding box center [1005, 349] width 171 height 30
click at [969, 364] on div "This session has documents for you to download. You can download them from here" at bounding box center [982, 377] width 217 height 27
click at [953, 222] on td "Elite Soccer [GEOGRAPHIC_DATA]" at bounding box center [1005, 215] width 171 height 30
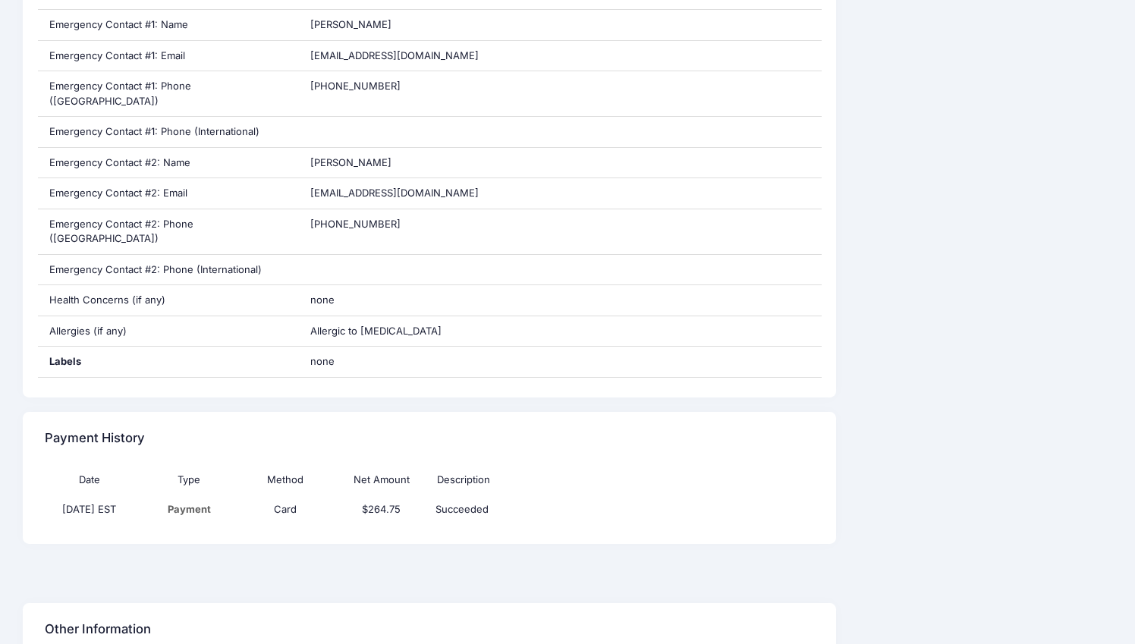
scroll to position [933, 0]
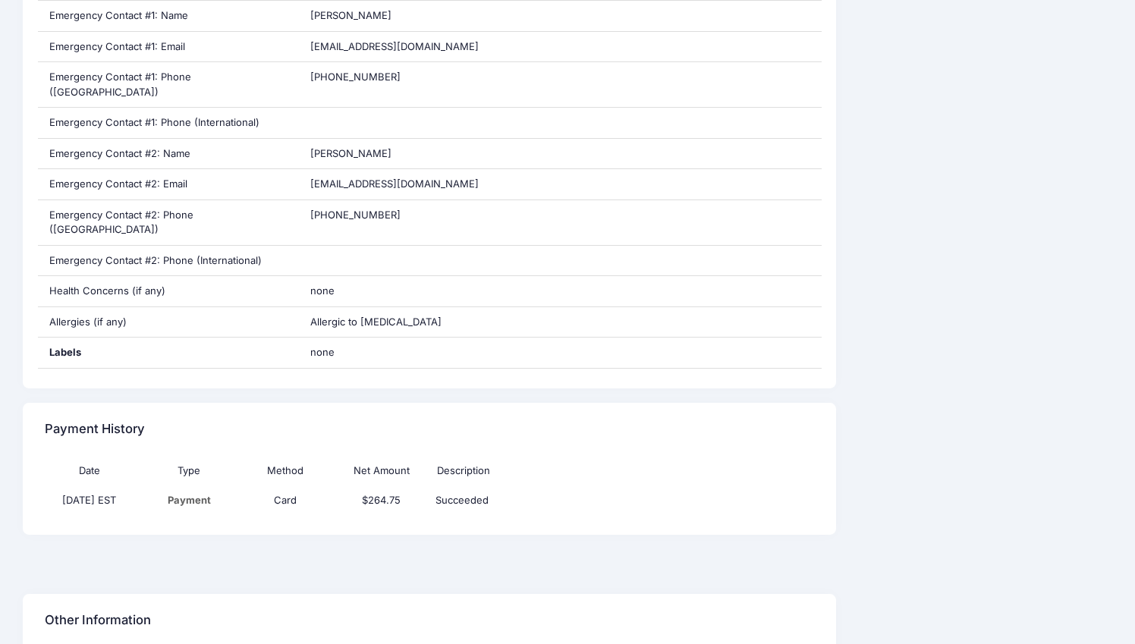
click at [192, 486] on td "Payment" at bounding box center [189, 501] width 96 height 30
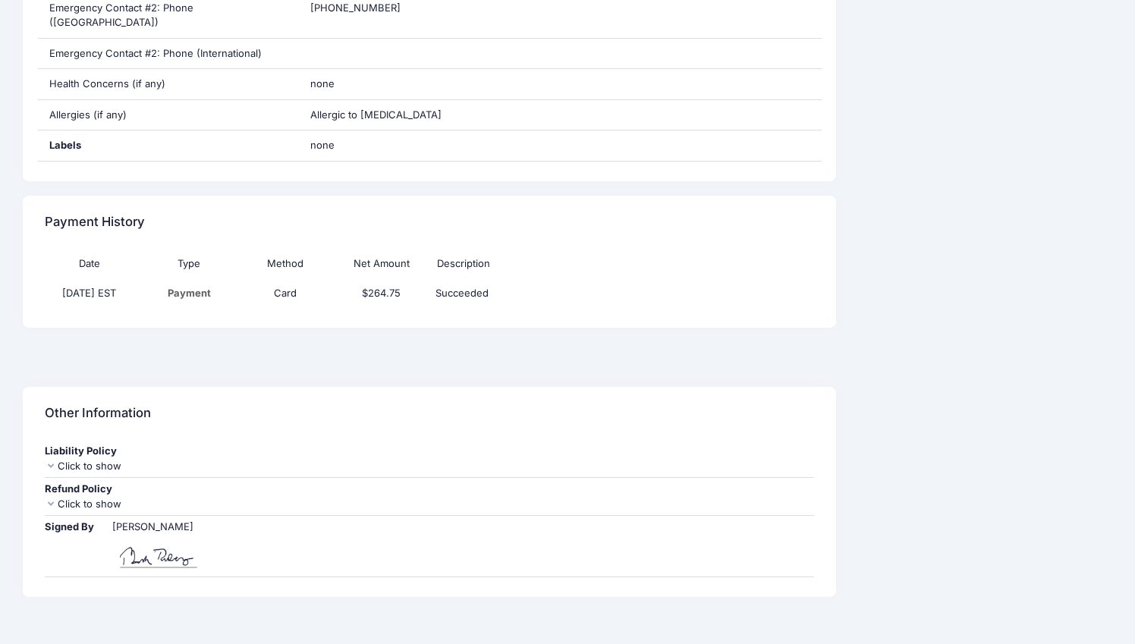
scroll to position [1139, 0]
click at [50, 500] on icon at bounding box center [51, 505] width 12 height 10
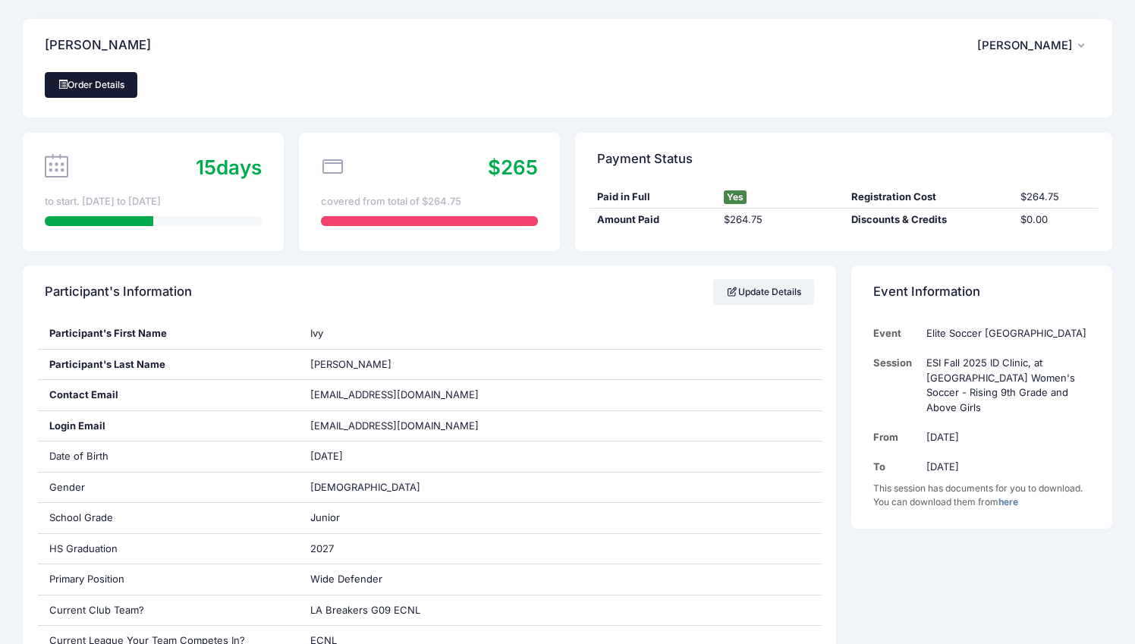
scroll to position [0, 0]
click at [108, 86] on link "Order Details" at bounding box center [91, 85] width 93 height 26
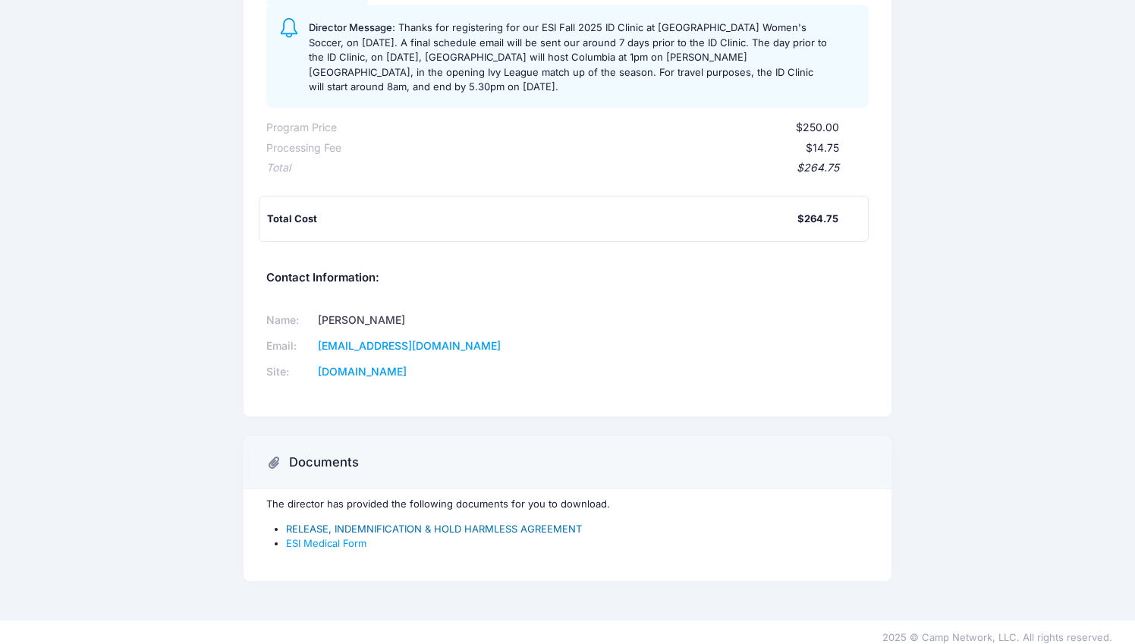
scroll to position [245, 0]
drag, startPoint x: 491, startPoint y: 335, endPoint x: 326, endPoint y: 333, distance: 164.7
click at [326, 334] on td "[EMAIL_ADDRESS][DOMAIN_NAME]" at bounding box center [430, 347] width 235 height 26
copy link "[EMAIL_ADDRESS][DOMAIN_NAME]"
